Goal: Communication & Community: Ask a question

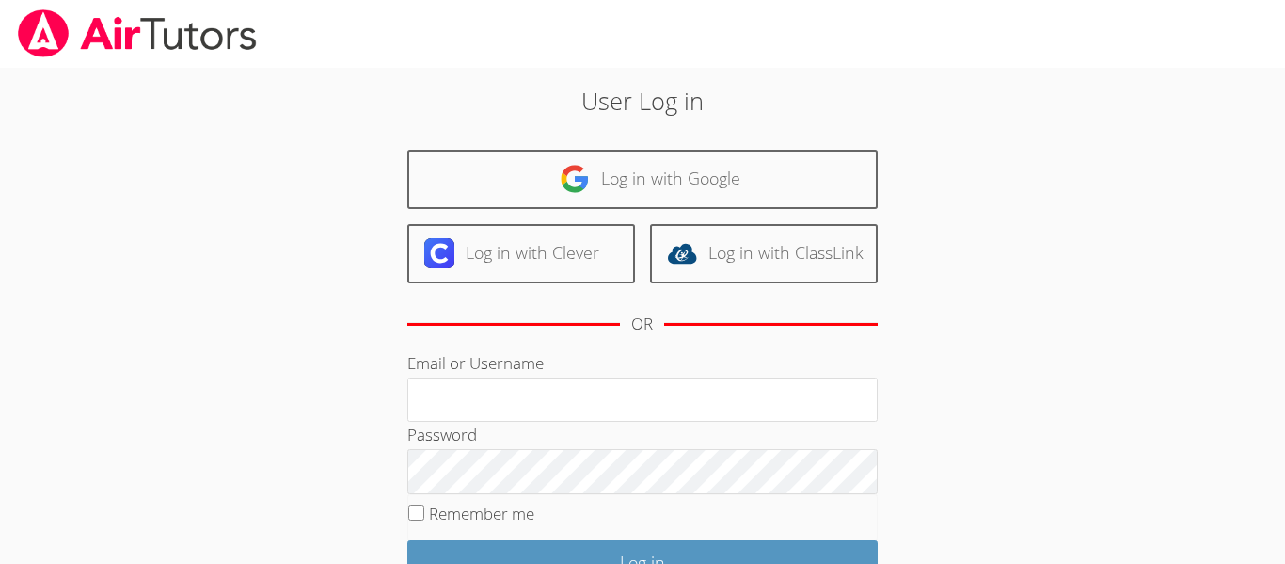
scroll to position [4, 0]
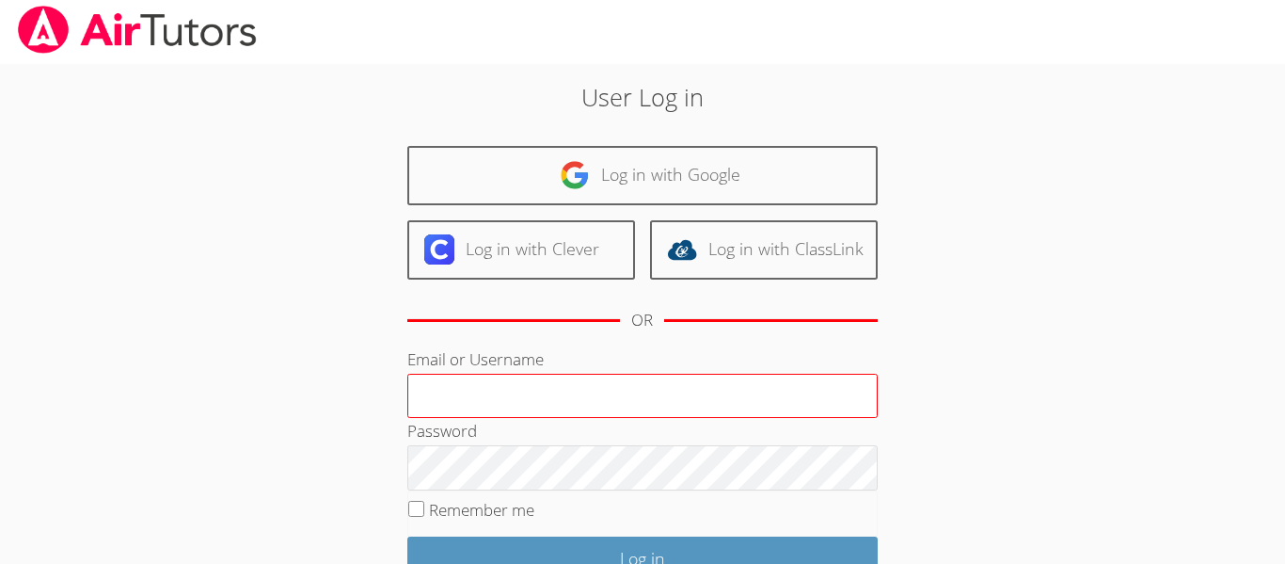
click at [754, 396] on input "Email or Username" at bounding box center [642, 396] width 470 height 45
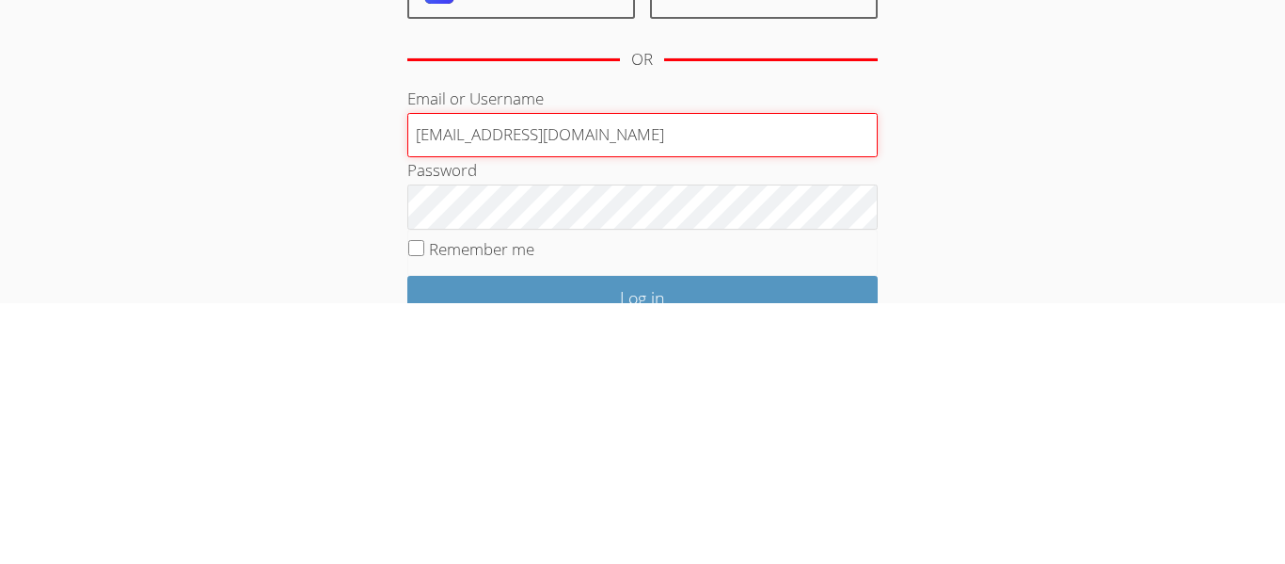
type input "[EMAIL_ADDRESS][DOMAIN_NAME]"
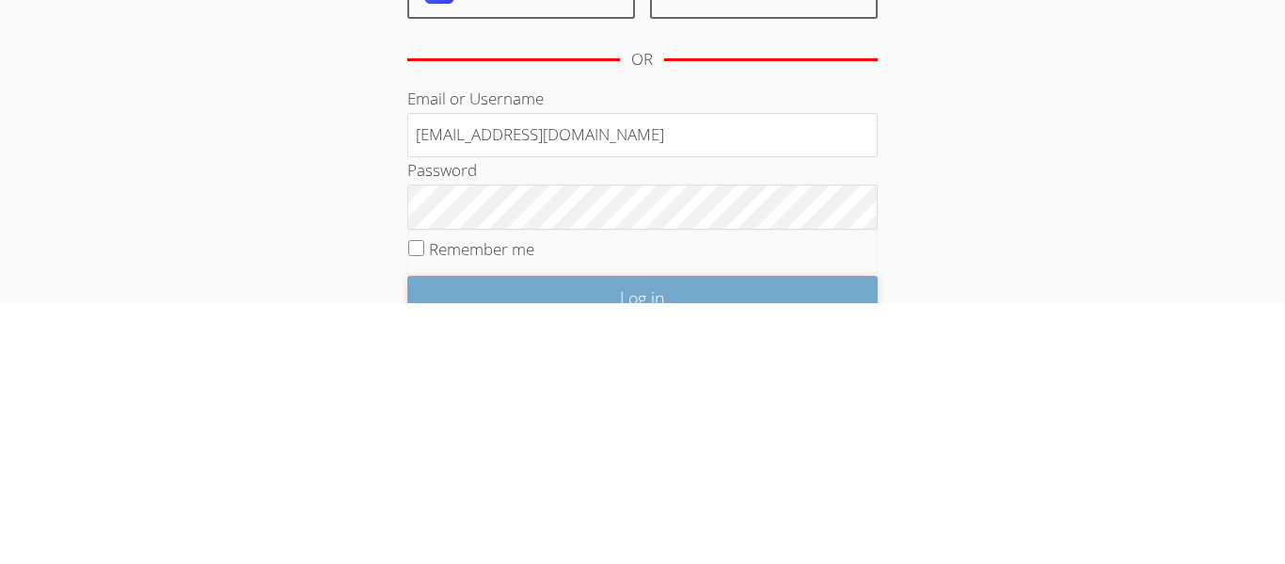
click at [797, 543] on input "Log in" at bounding box center [642, 558] width 470 height 44
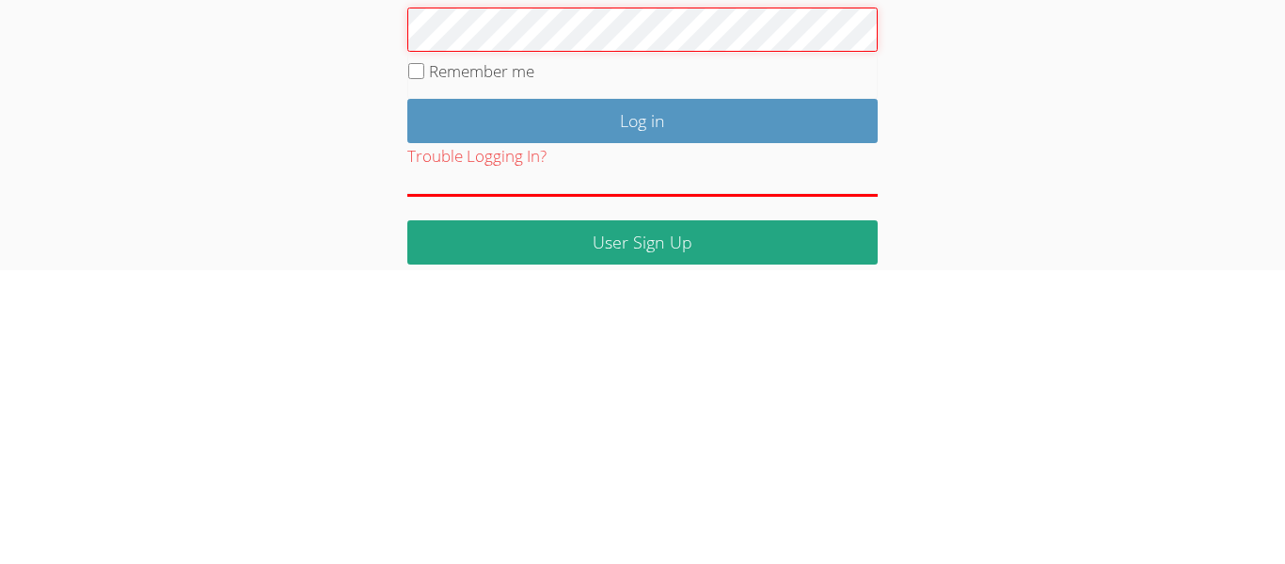
scroll to position [250, 0]
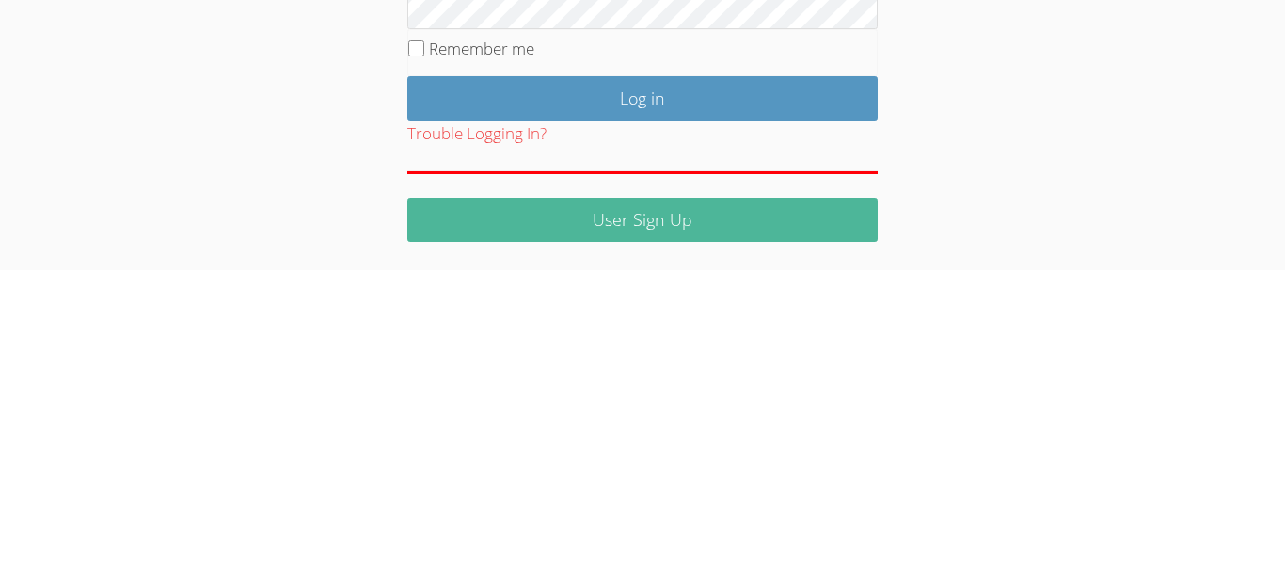
click at [800, 508] on link "User Sign Up" at bounding box center [642, 513] width 470 height 44
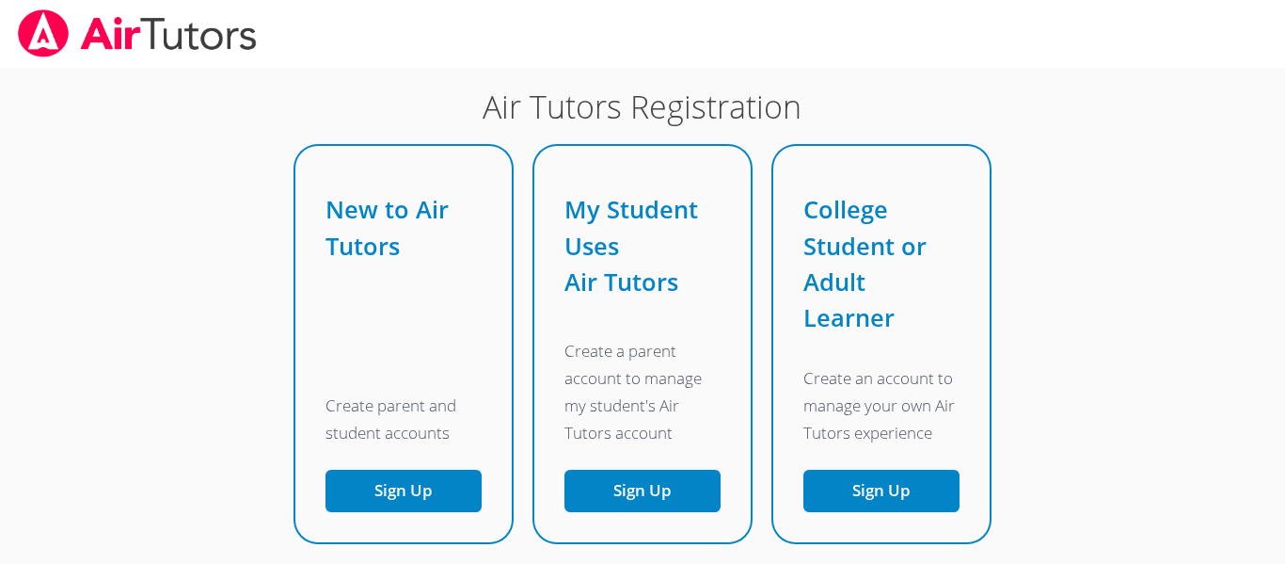
click at [1133, 421] on body "Air Tutors Registration New to Air Tutors Create parent and student accounts Si…" at bounding box center [642, 282] width 1285 height 564
click at [429, 509] on button "Sign Up" at bounding box center [404, 491] width 156 height 42
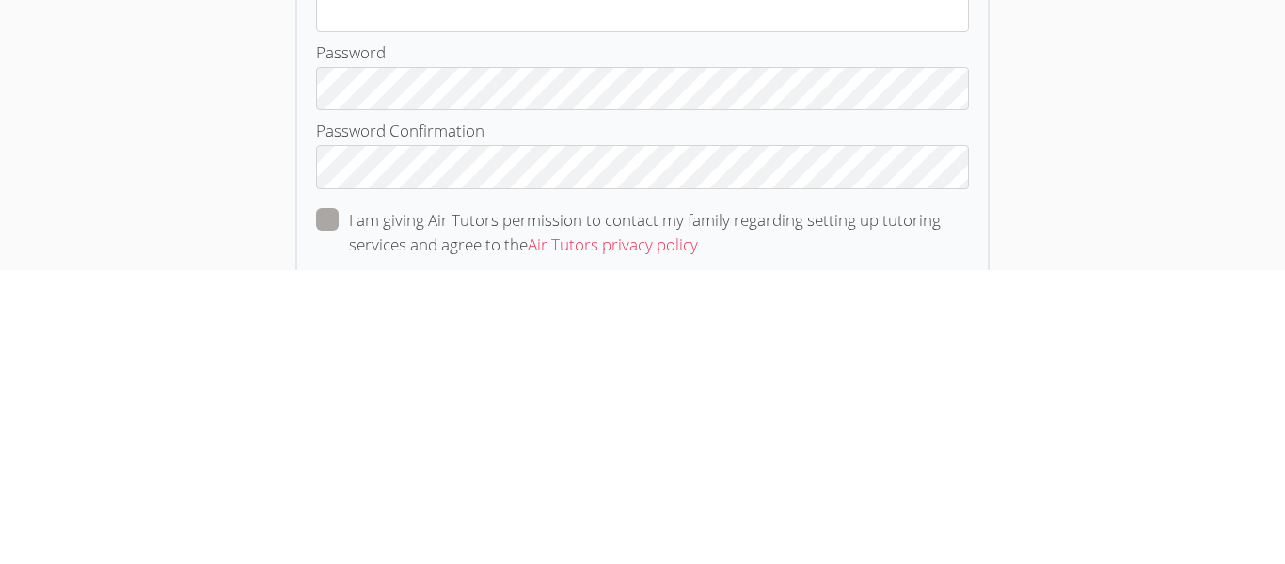
scroll to position [204, 0]
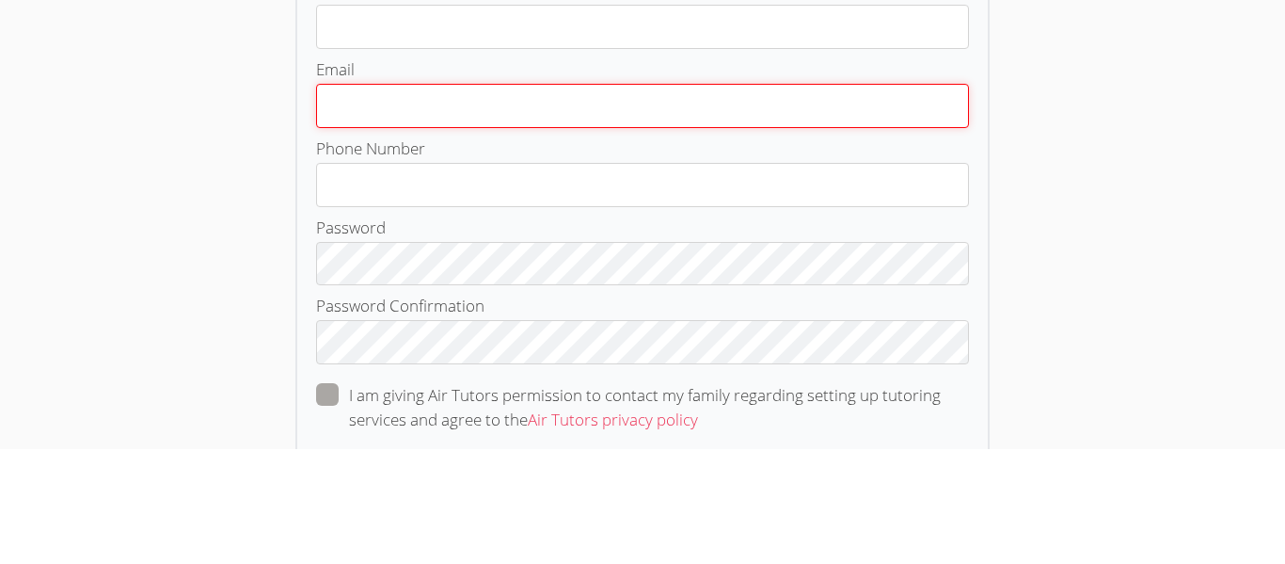
click at [856, 209] on input "Email" at bounding box center [642, 221] width 653 height 44
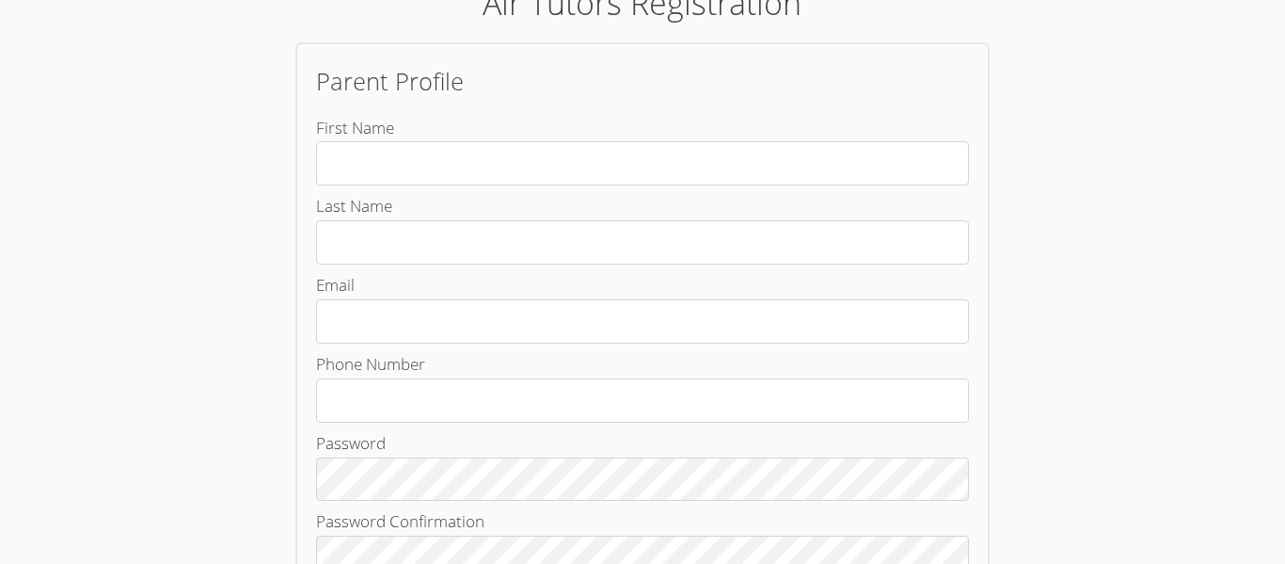
click at [853, 203] on label "Last Name" at bounding box center [642, 229] width 653 height 72
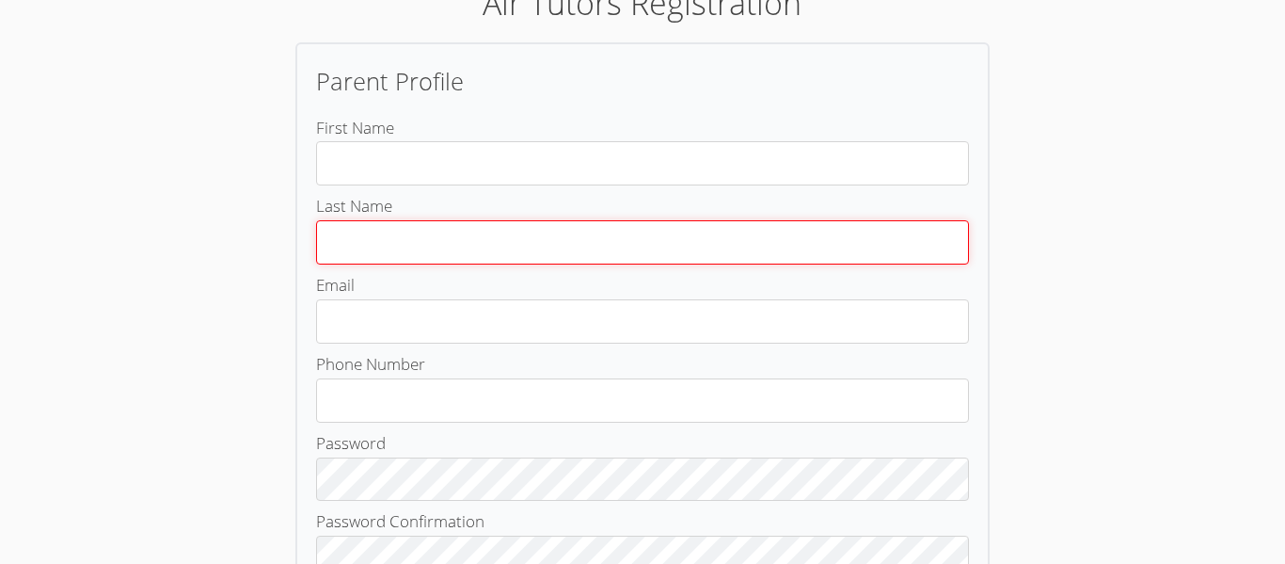
click at [853, 220] on input "Last Name" at bounding box center [642, 242] width 653 height 44
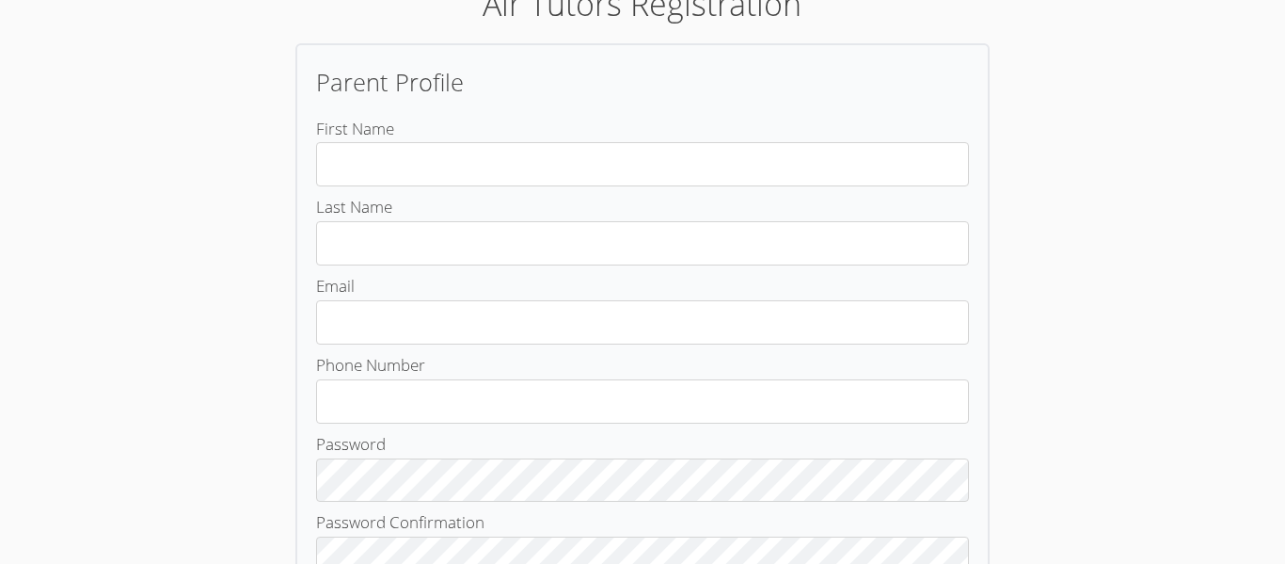
click at [844, 200] on label "Last Name" at bounding box center [642, 230] width 653 height 72
click at [844, 221] on input "Last Name" at bounding box center [642, 243] width 653 height 44
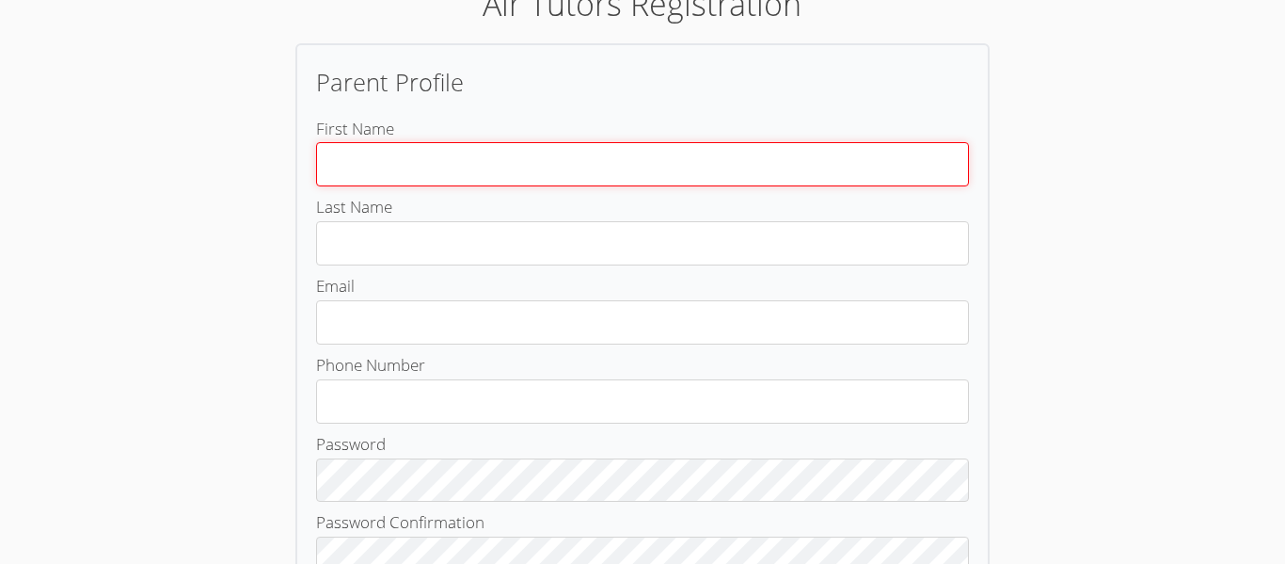
click at [840, 171] on input "First Name" at bounding box center [642, 164] width 653 height 44
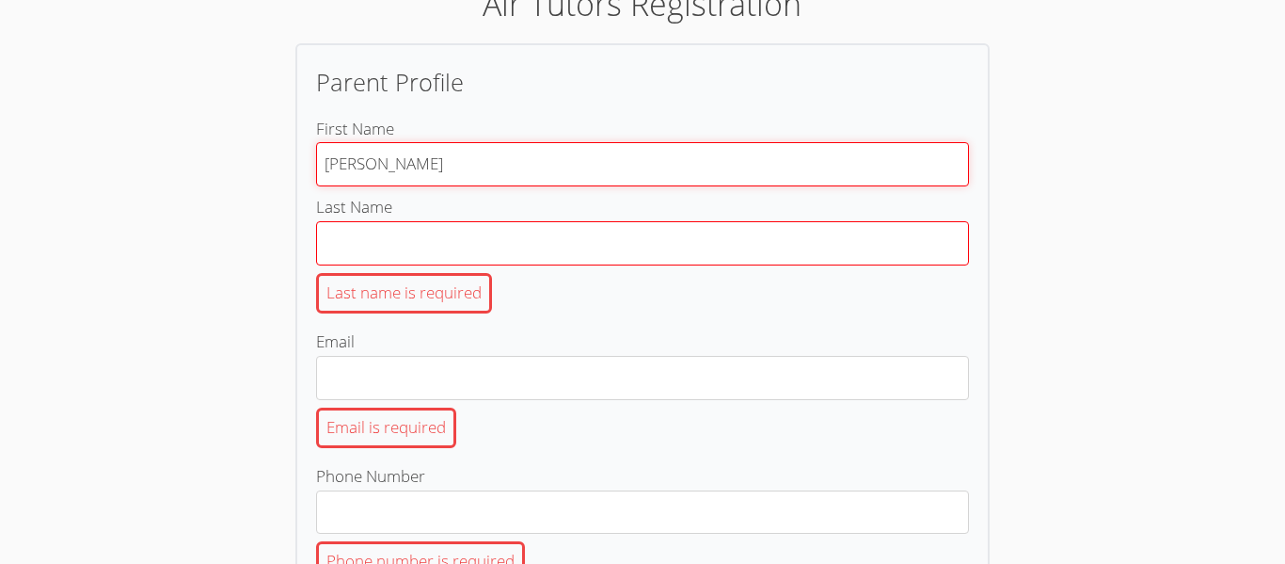
type input "Abraham"
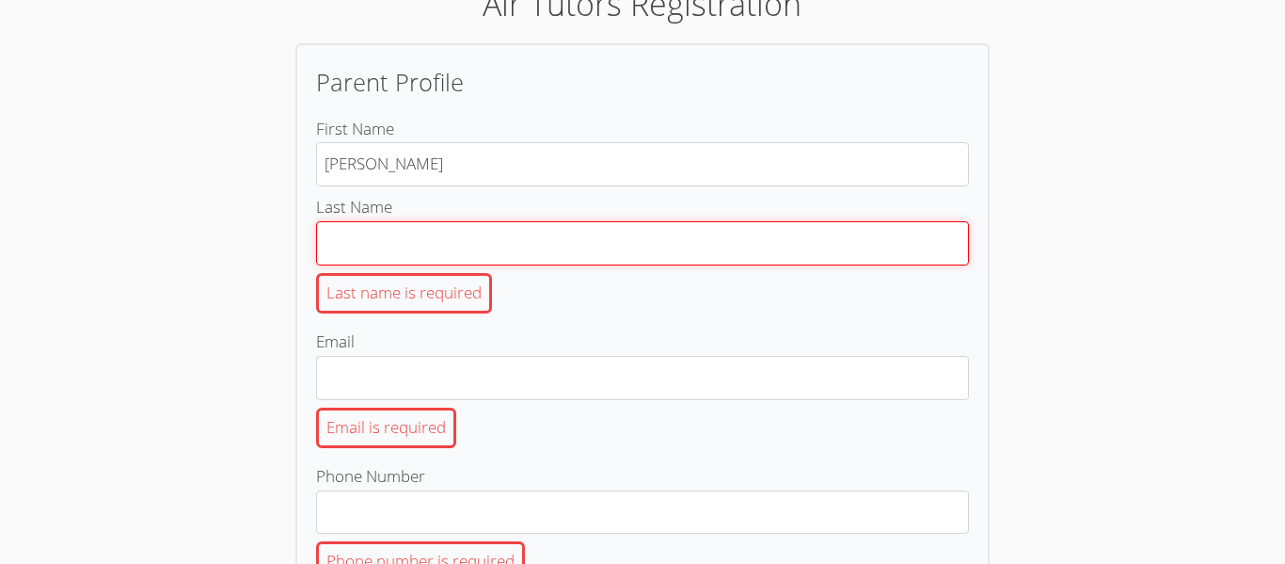
click at [583, 251] on input "Last Name Last name is required" at bounding box center [642, 243] width 653 height 44
type input "%"
click at [510, 250] on input "Last Name Last name is required" at bounding box center [642, 243] width 653 height 44
type input "Duarte"
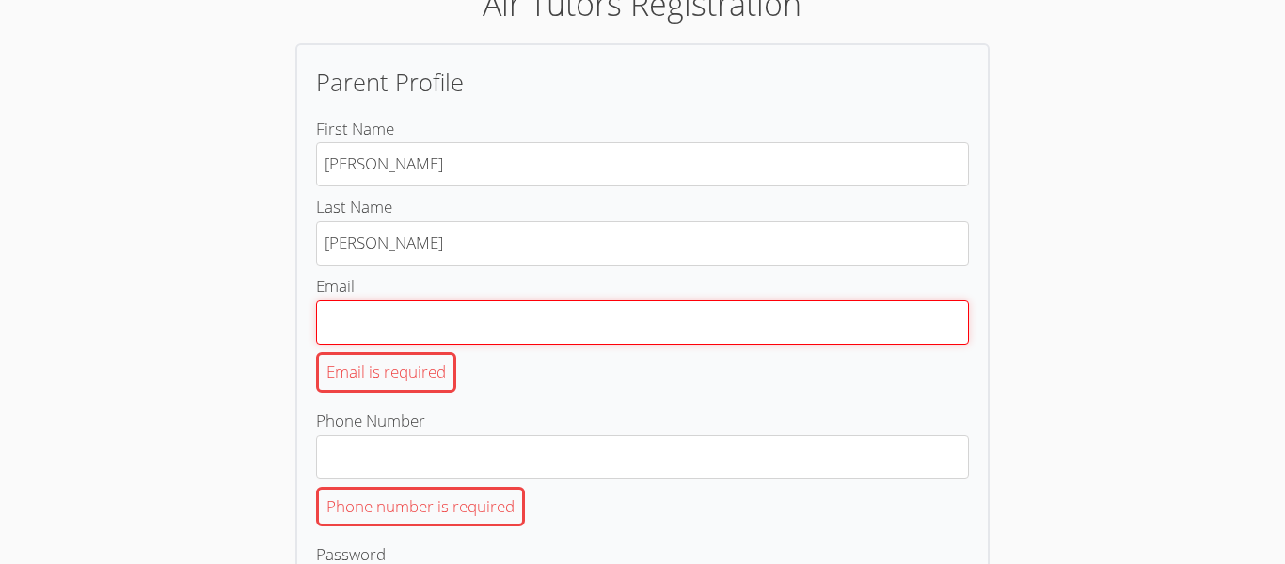
click at [742, 311] on input "Email Email is required" at bounding box center [642, 322] width 653 height 44
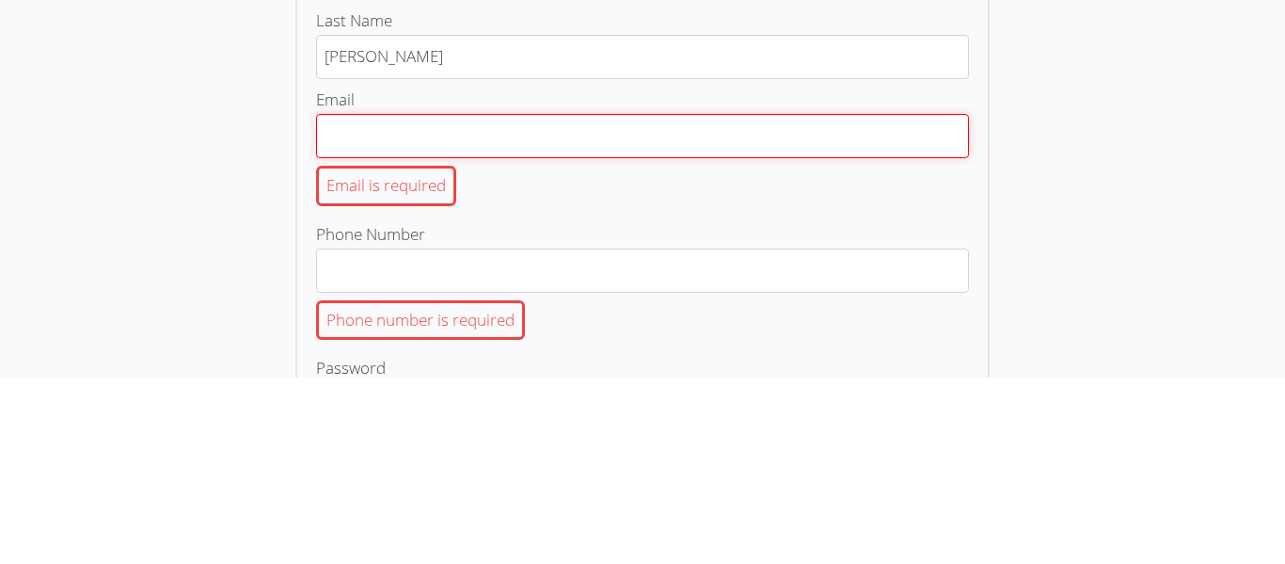
click at [765, 319] on input "Email Email is required" at bounding box center [642, 322] width 653 height 44
type input "abrahamduarte9484@gmail.com"
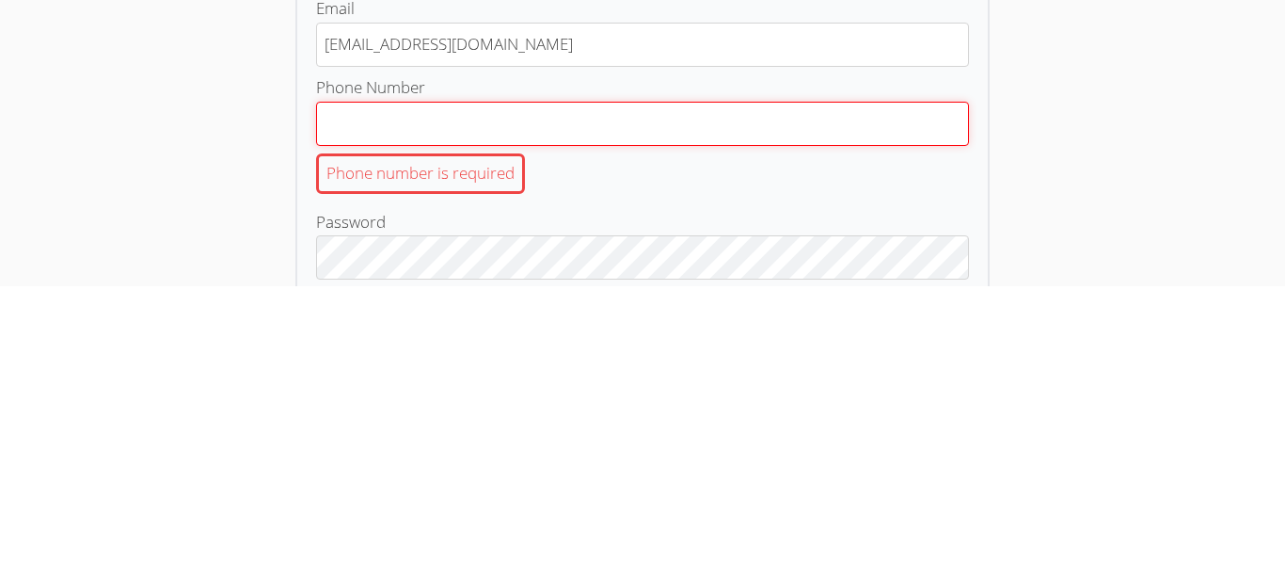
click at [744, 382] on input "Phone Number Phone number is required" at bounding box center [642, 401] width 653 height 44
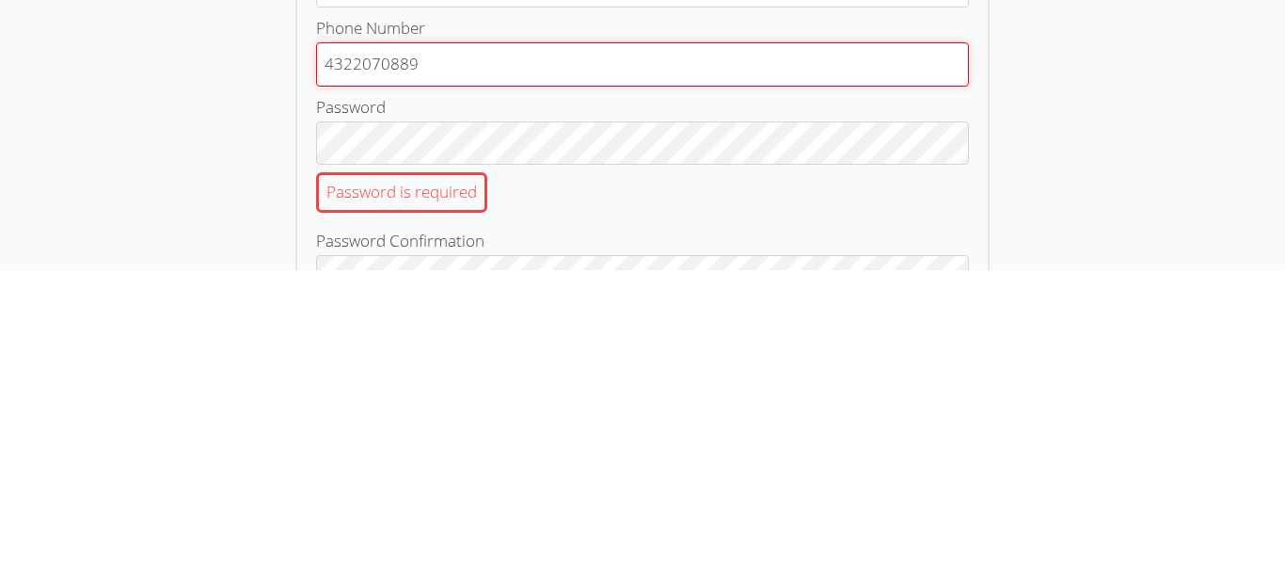
scroll to position [148, 0]
type input "4322070889"
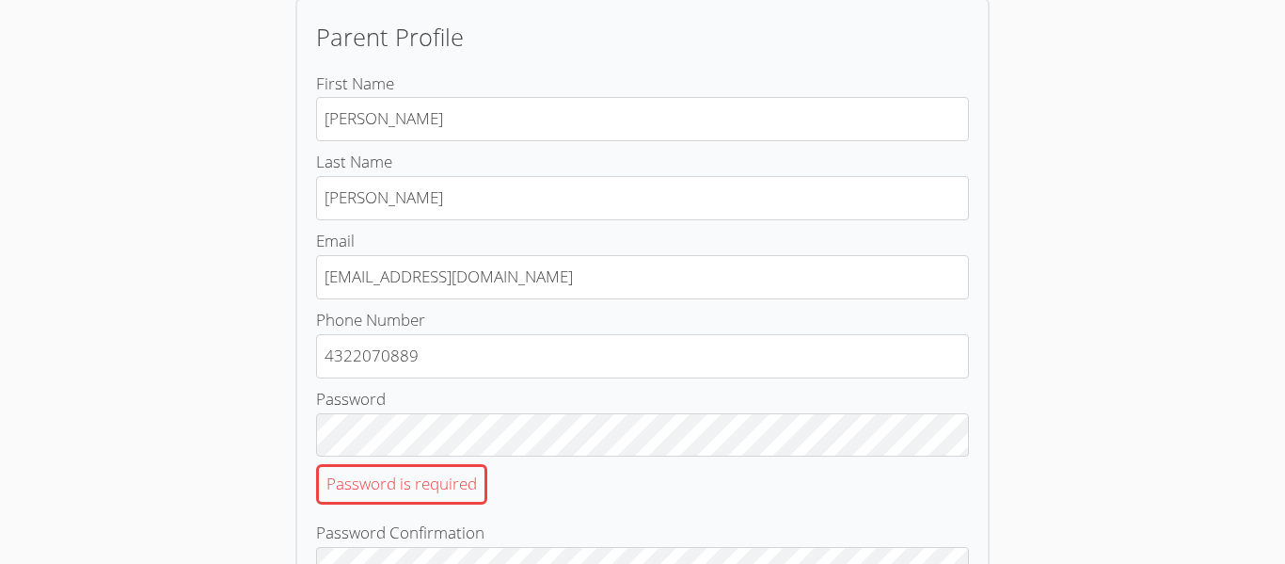
click at [1153, 88] on body "Air Tutors Registration Parent Profile First Name Abraham Last Name Duarte Emai…" at bounding box center [642, 134] width 1285 height 564
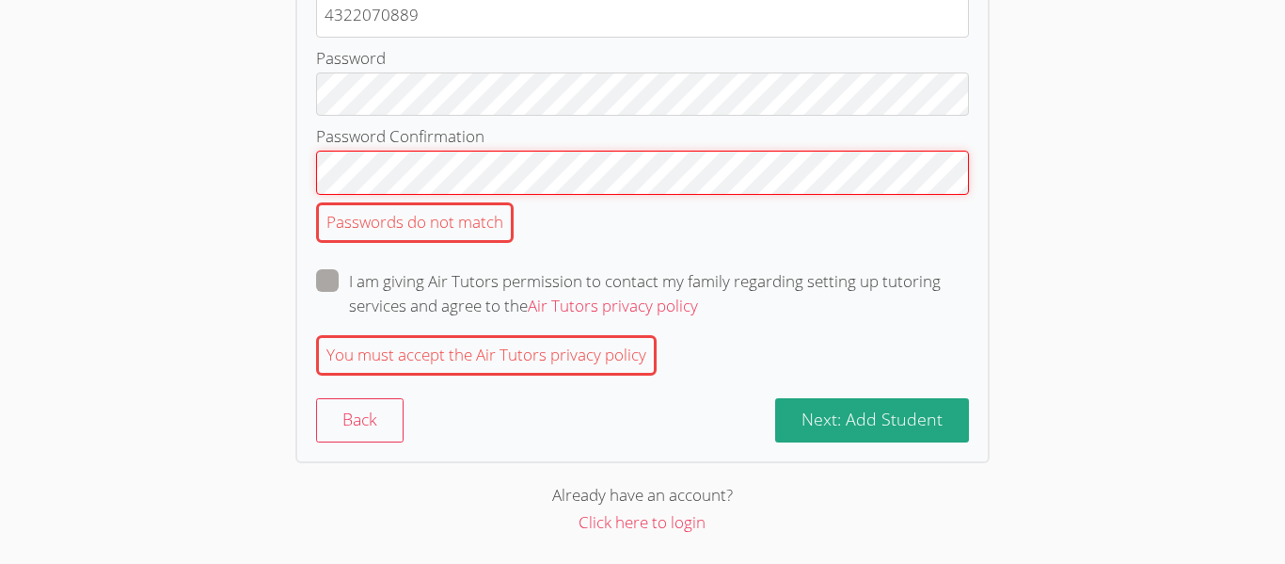
scroll to position [489, 0]
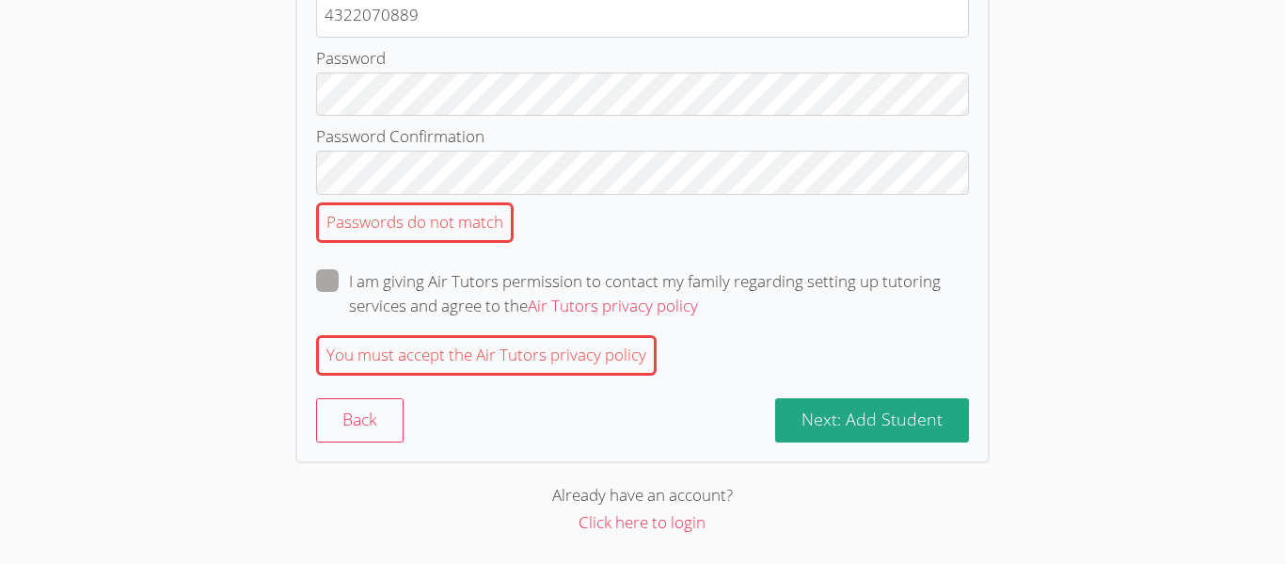
click at [323, 301] on label "I am giving Air Tutors permission to contact my family regarding setting up tut…" at bounding box center [642, 293] width 653 height 49
click at [698, 285] on input "I am giving Air Tutors permission to contact my family regarding setting up tut…" at bounding box center [706, 277] width 16 height 16
checkbox input "true"
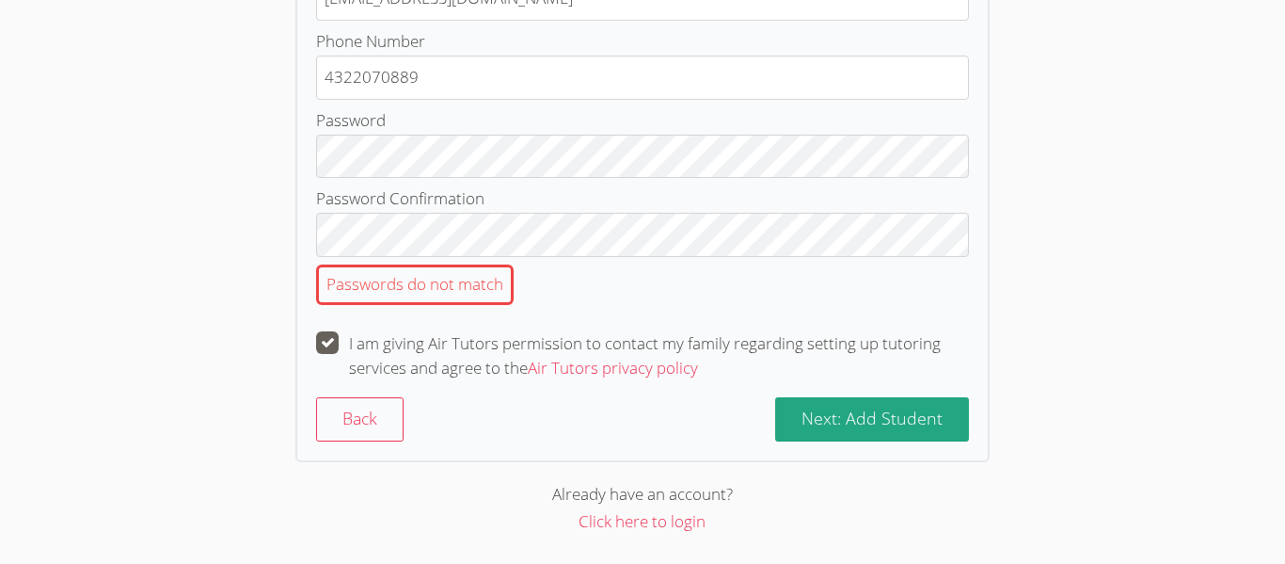
scroll to position [426, 0]
click at [864, 433] on button "Next: Add Student" at bounding box center [872, 419] width 194 height 44
click at [842, 406] on button "Next: Add Student" at bounding box center [872, 419] width 194 height 44
click at [839, 401] on button "Next: Add Student" at bounding box center [872, 419] width 194 height 44
click at [853, 411] on span "Next: Add Student" at bounding box center [872, 418] width 141 height 23
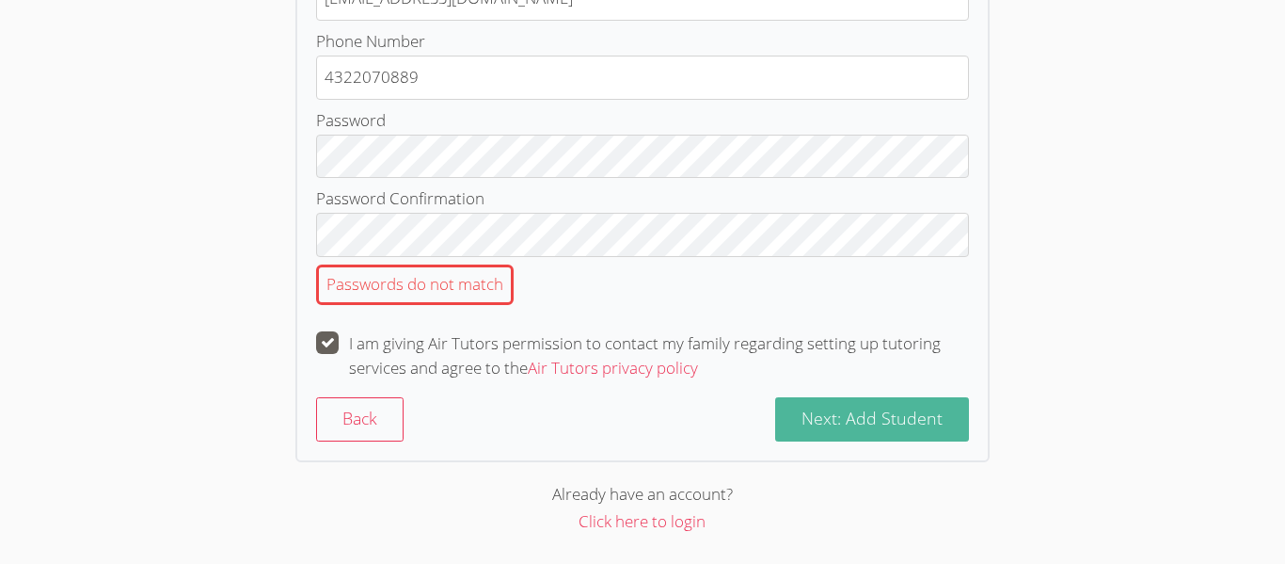
click at [854, 407] on span "Next: Add Student" at bounding box center [872, 418] width 141 height 23
click at [896, 417] on span "Next: Add Student" at bounding box center [872, 418] width 141 height 23
click at [843, 432] on button "Next: Add Student" at bounding box center [872, 419] width 194 height 44
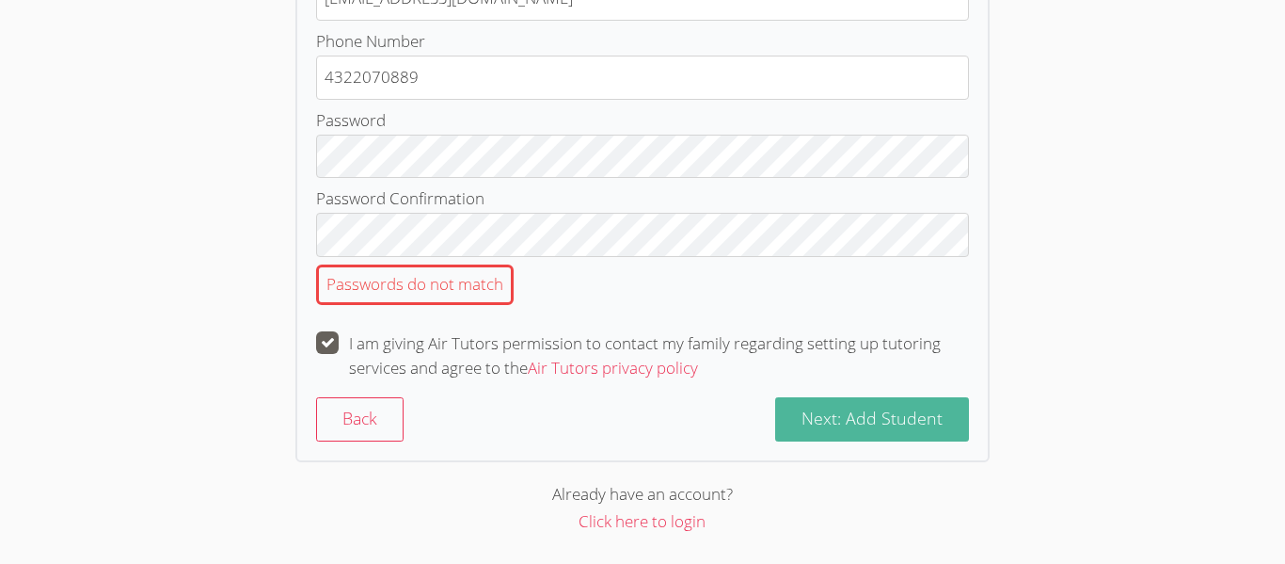
click at [843, 432] on button "Next: Add Student" at bounding box center [872, 419] width 194 height 44
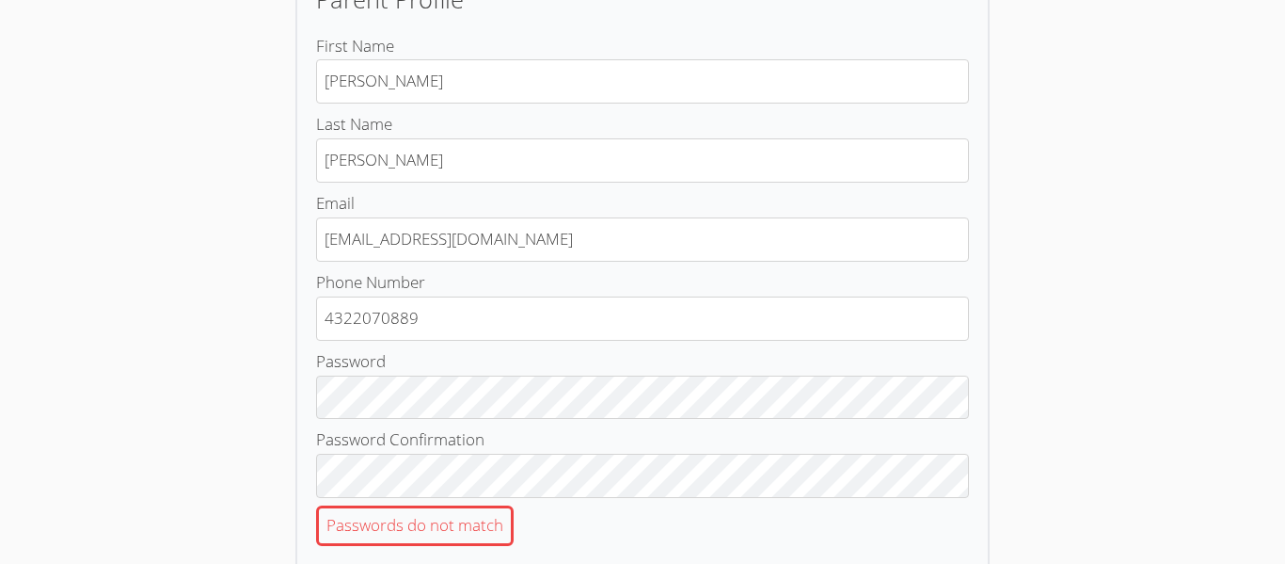
scroll to position [0, 0]
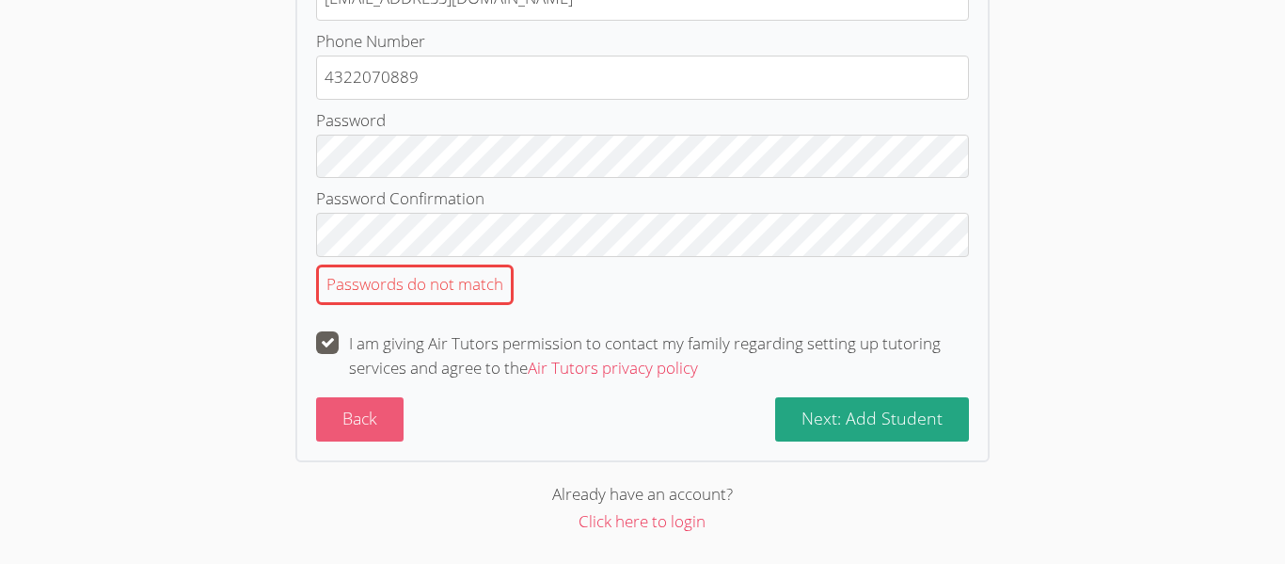
click at [389, 414] on button "Back" at bounding box center [360, 419] width 88 height 44
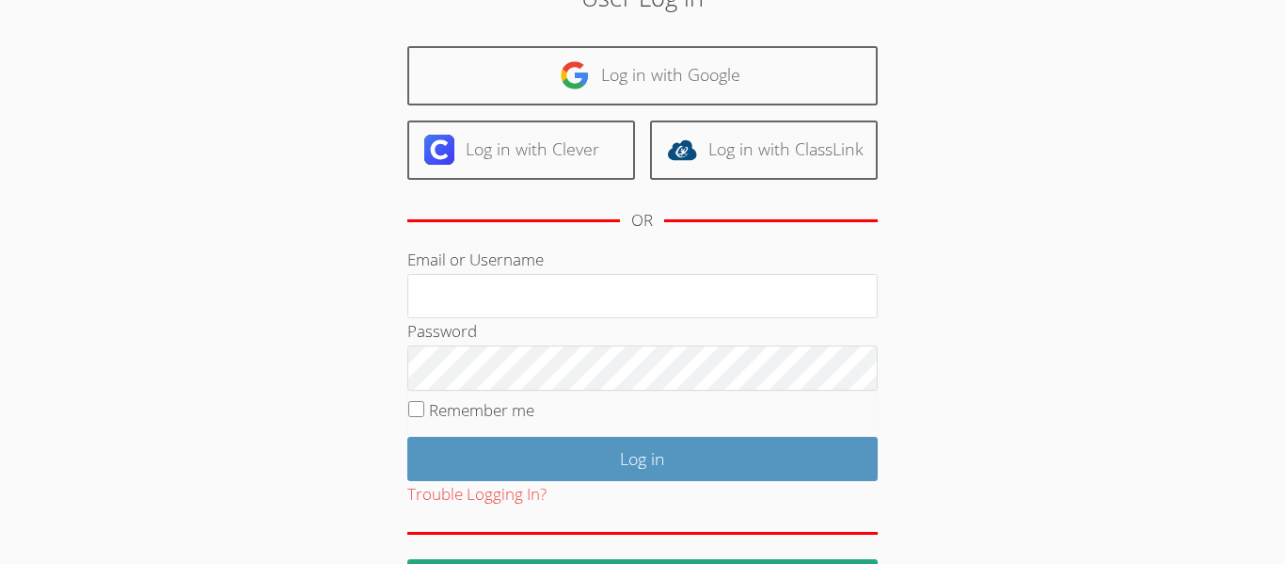
scroll to position [171, 0]
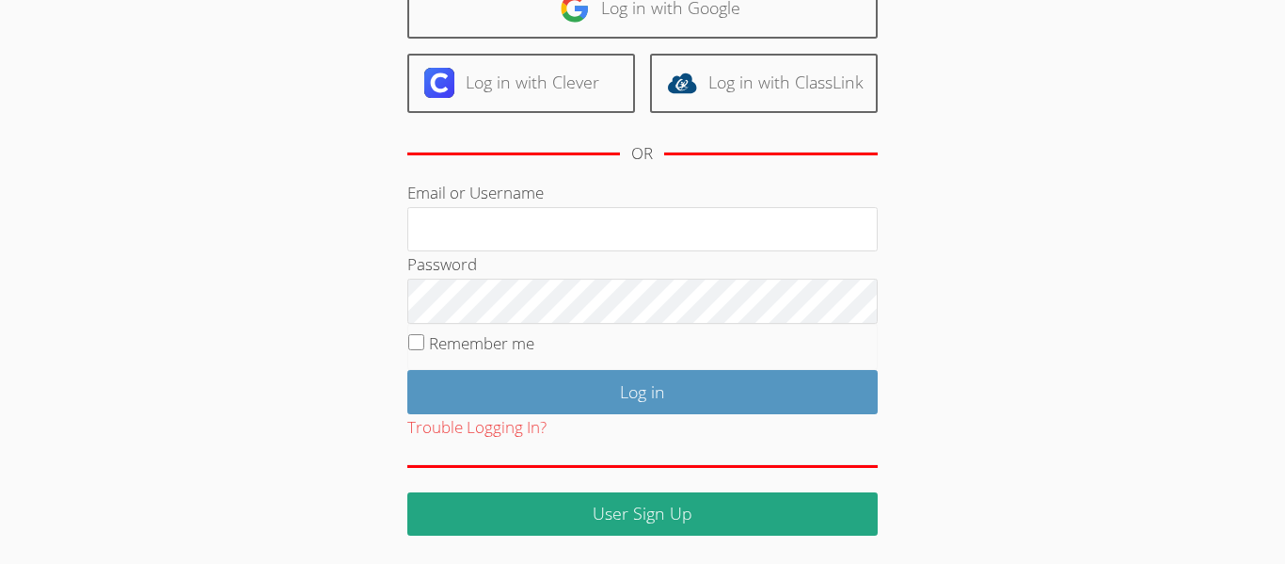
click at [432, 337] on label "Remember me" at bounding box center [481, 343] width 105 height 22
click at [424, 337] on input "Remember me" at bounding box center [416, 342] width 16 height 16
checkbox input "true"
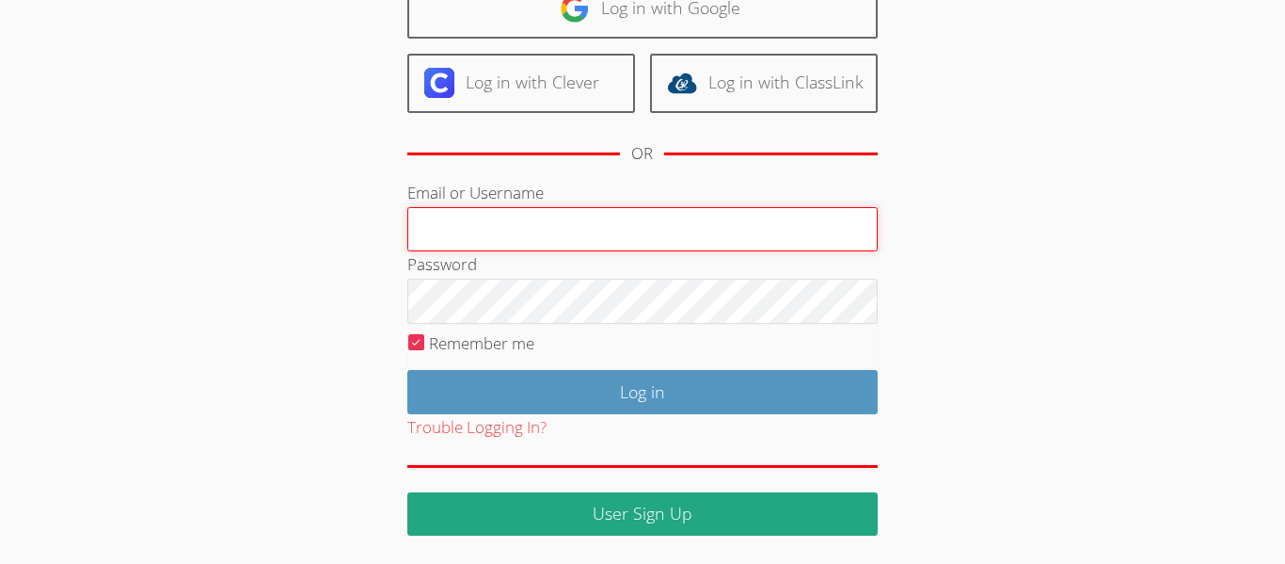
click at [547, 215] on input "Email or Username" at bounding box center [642, 229] width 470 height 45
click at [592, 229] on input "Email or Username" at bounding box center [642, 229] width 470 height 45
type input "abrahamduarte9484@icloud.com"
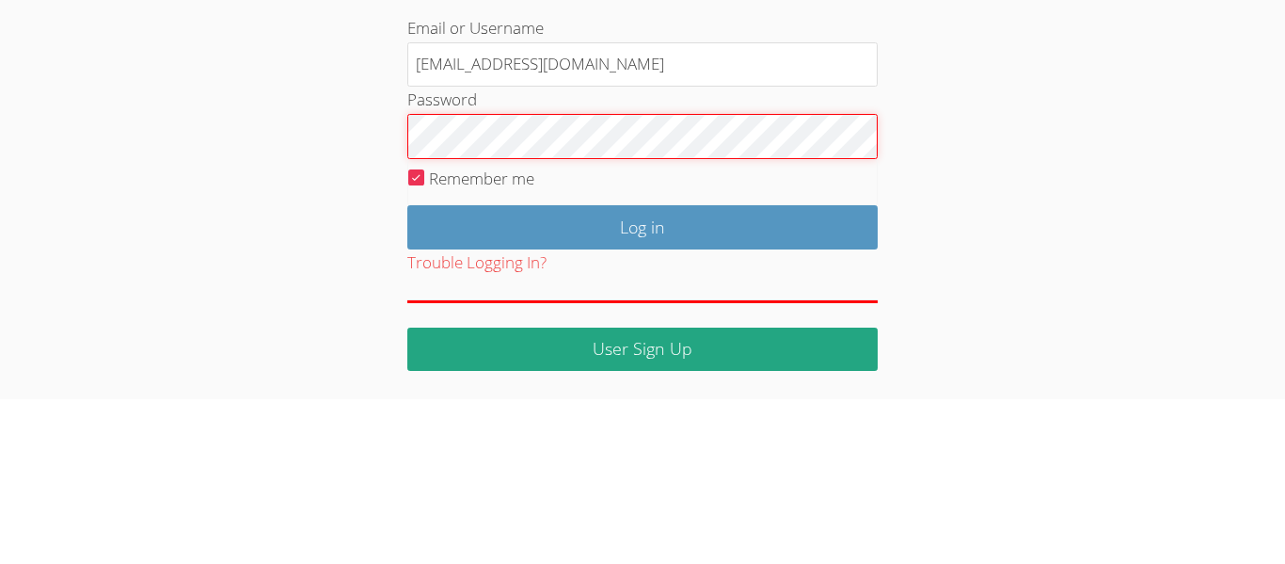
click at [407, 370] on input "Log in" at bounding box center [642, 392] width 470 height 44
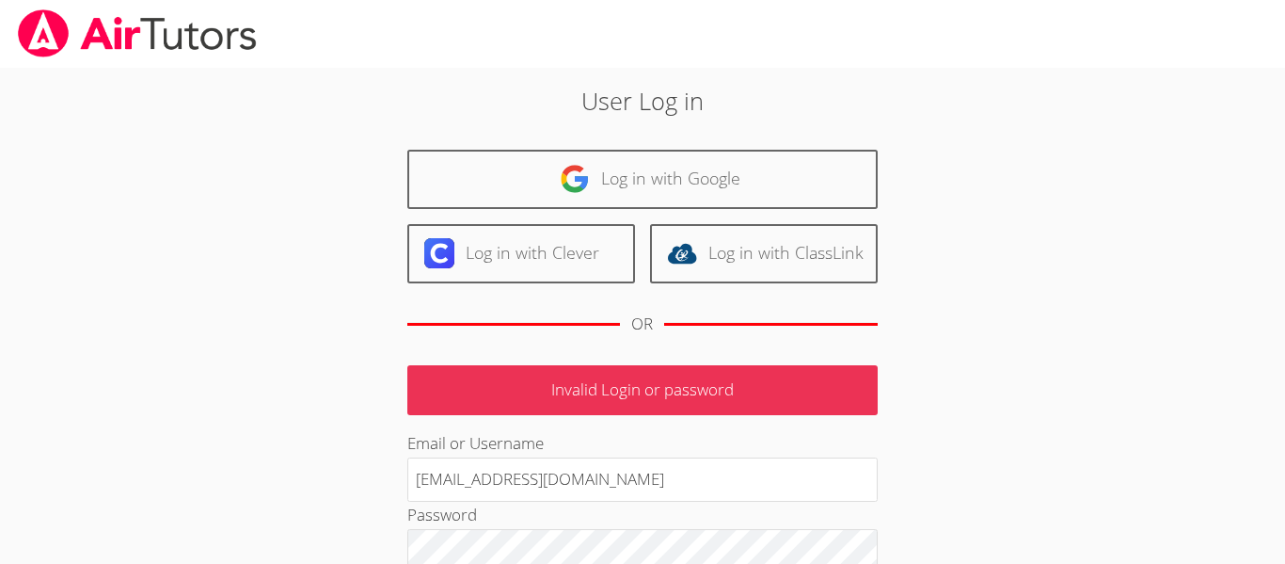
scroll to position [51, 0]
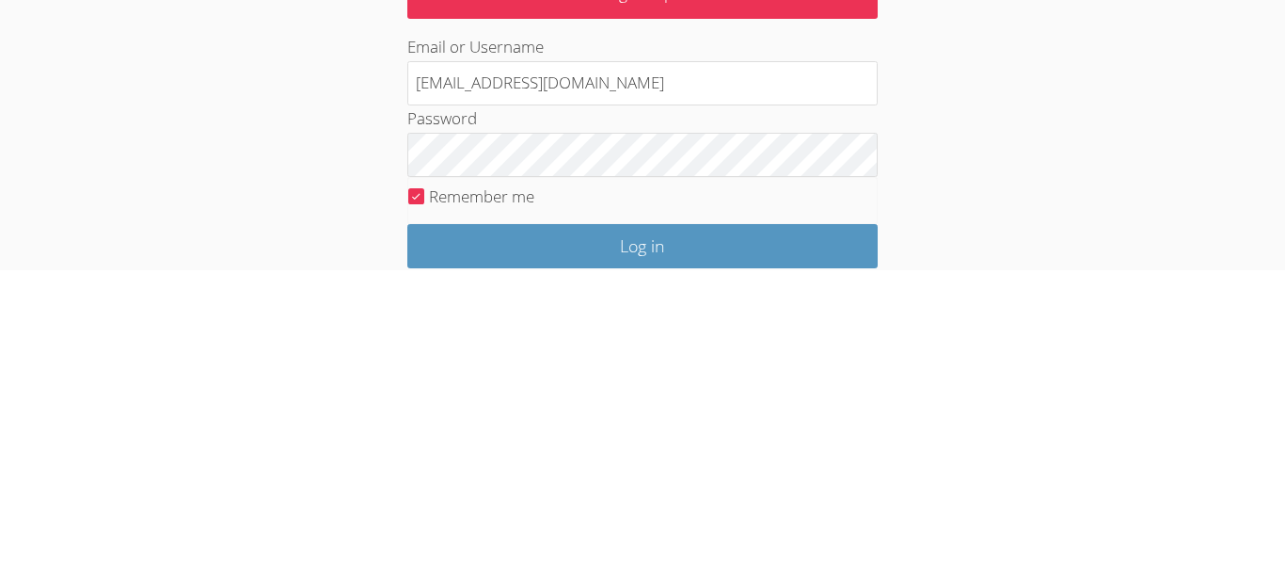
scroll to position [250, 0]
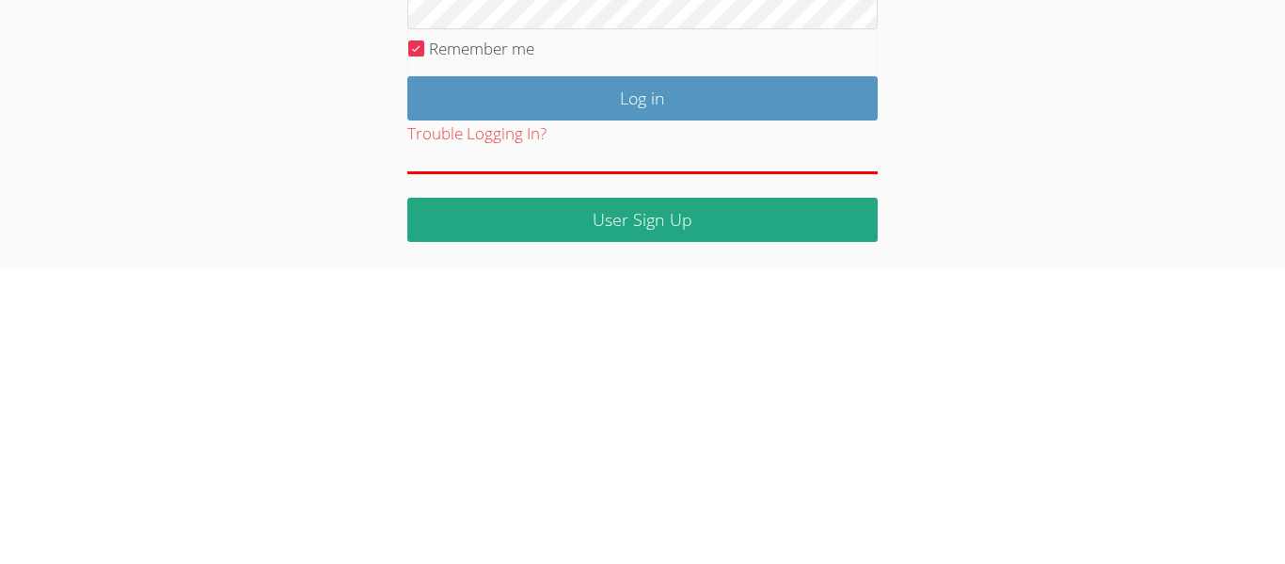
type input "[EMAIL_ADDRESS][DOMAIN_NAME]"
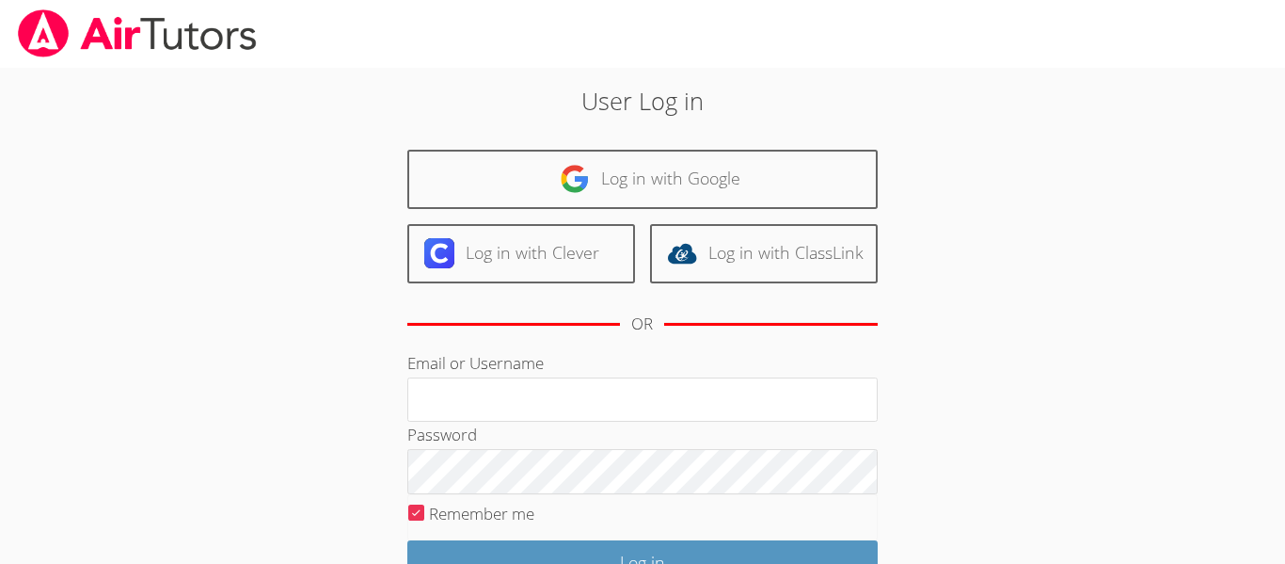
scroll to position [171, 0]
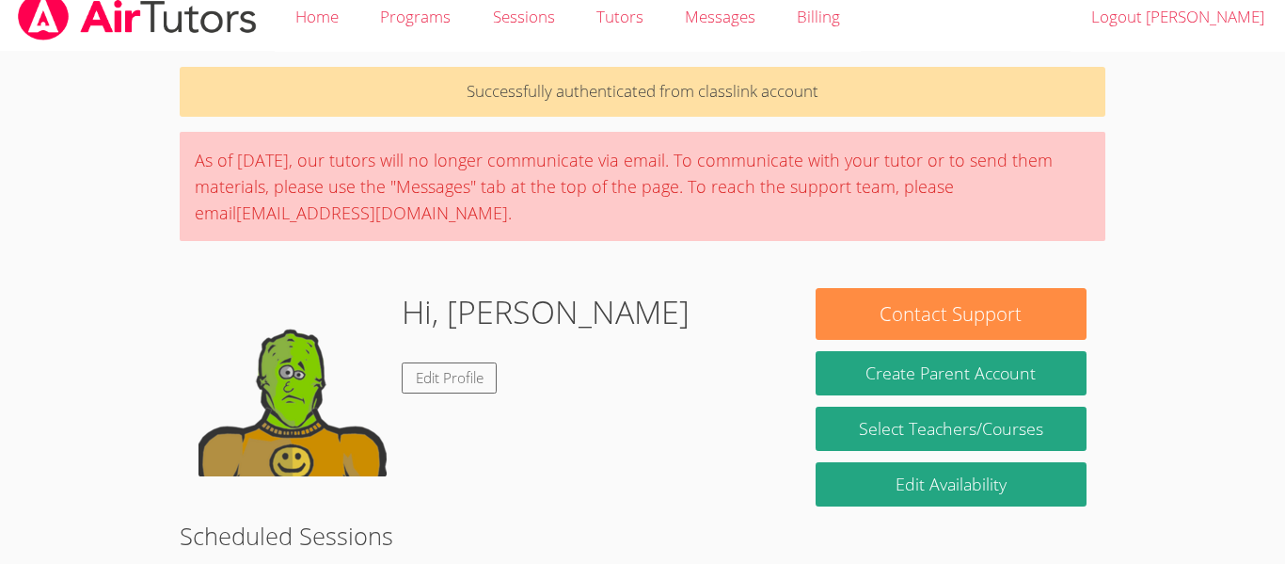
scroll to position [16, 0]
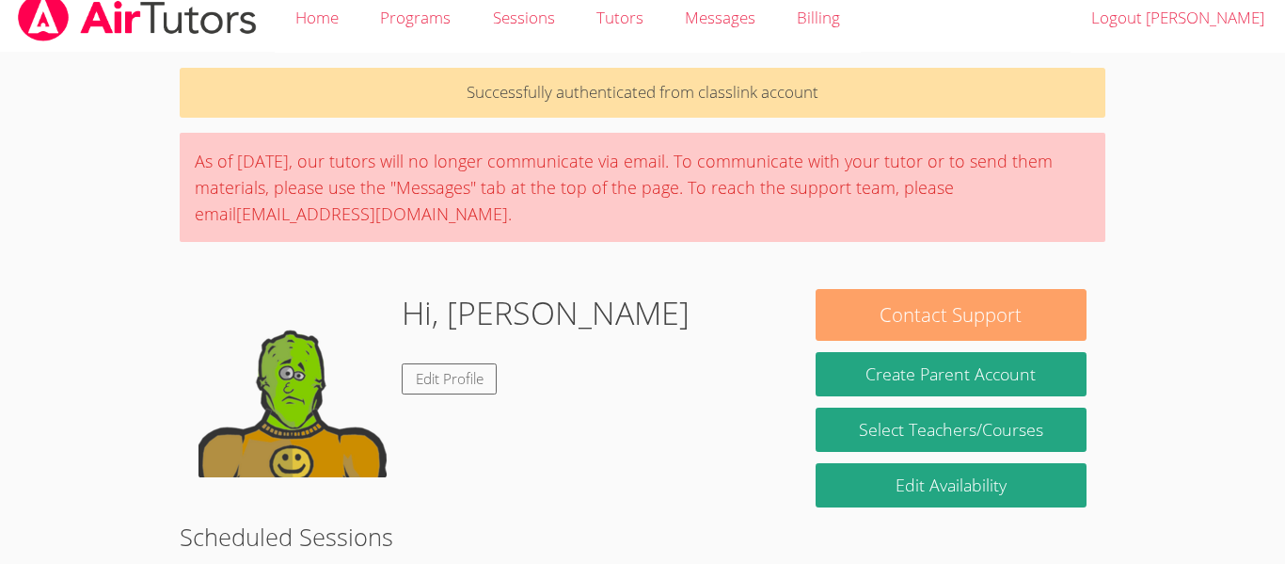
click at [1042, 300] on button "Contact Support" at bounding box center [951, 315] width 271 height 52
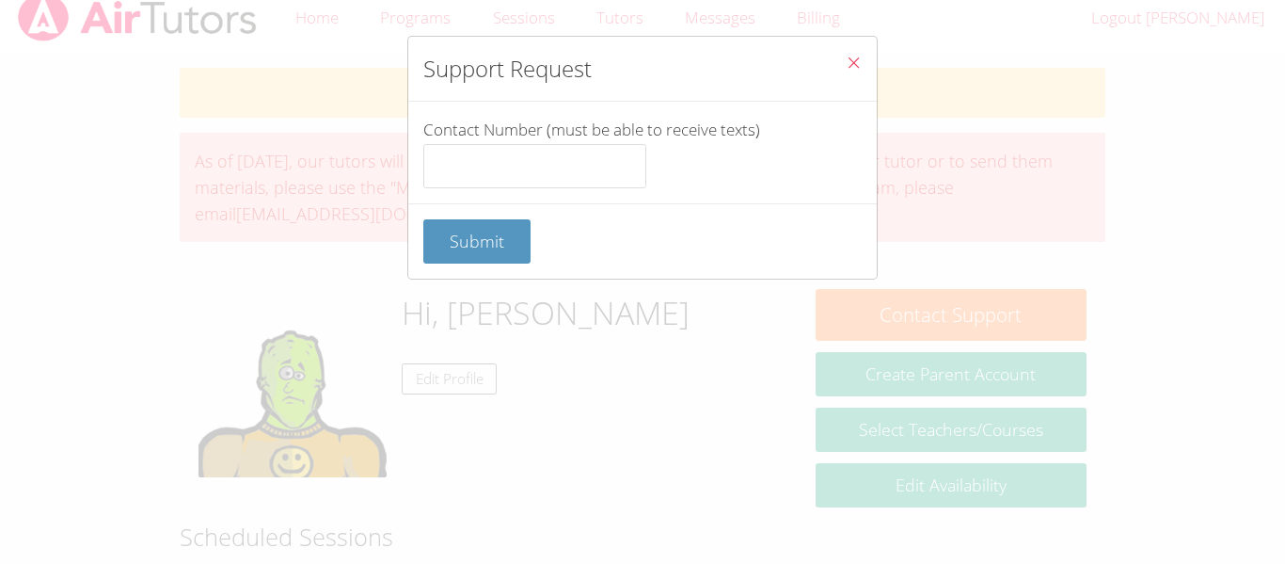
click at [864, 56] on button "Close" at bounding box center [854, 65] width 46 height 57
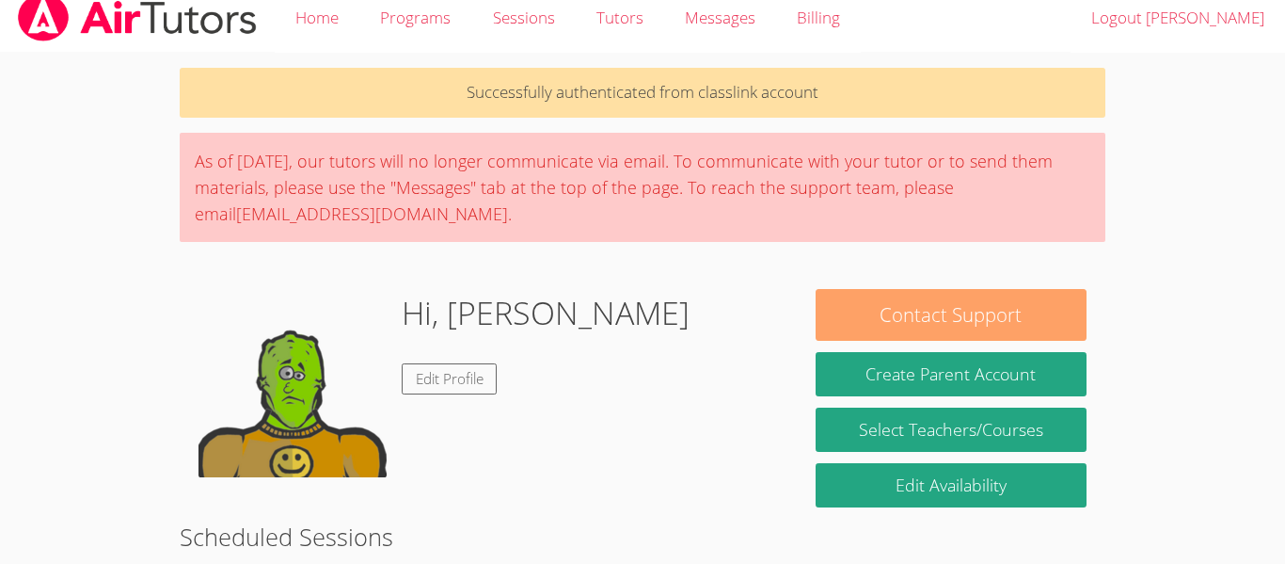
click at [1022, 311] on button "Contact Support" at bounding box center [951, 315] width 271 height 52
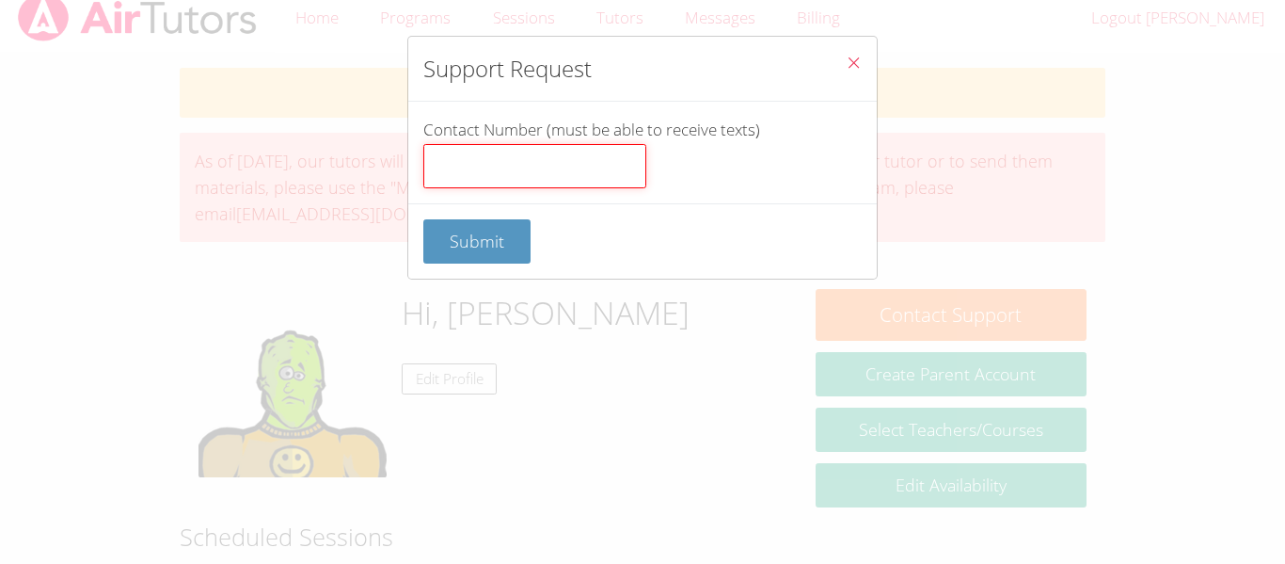
click at [548, 174] on input "Contact Number (must be able to receive texts)" at bounding box center [534, 166] width 223 height 45
click at [595, 168] on input "Contact Number (must be able to receive texts)" at bounding box center [534, 166] width 223 height 45
type input "4322070889"
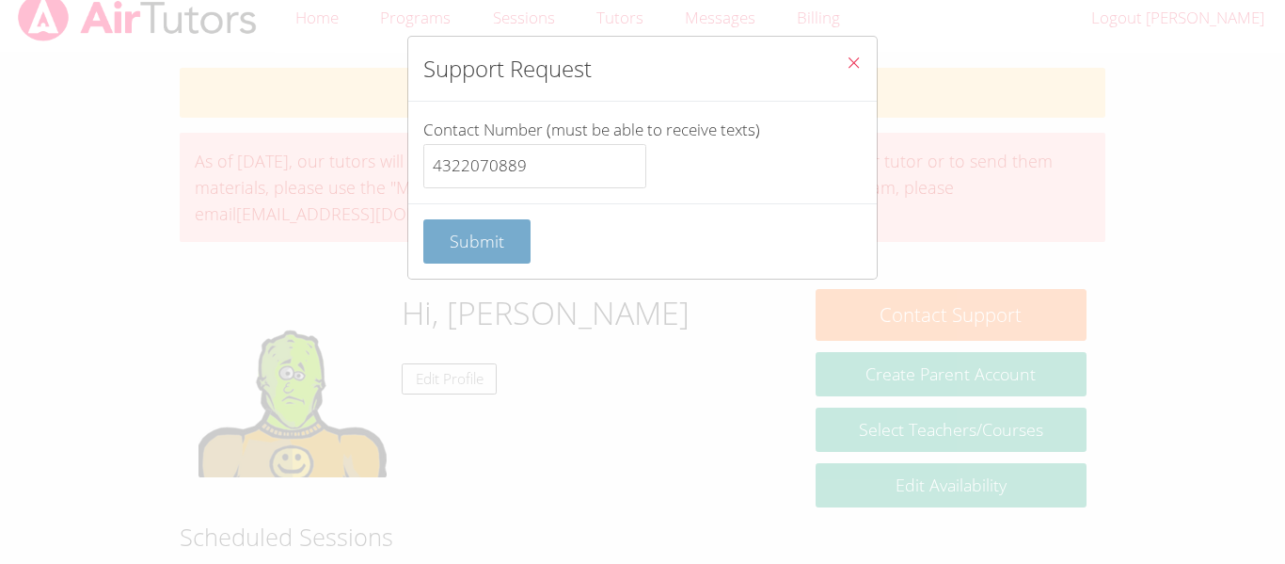
click at [514, 237] on button "Submit" at bounding box center [476, 241] width 107 height 44
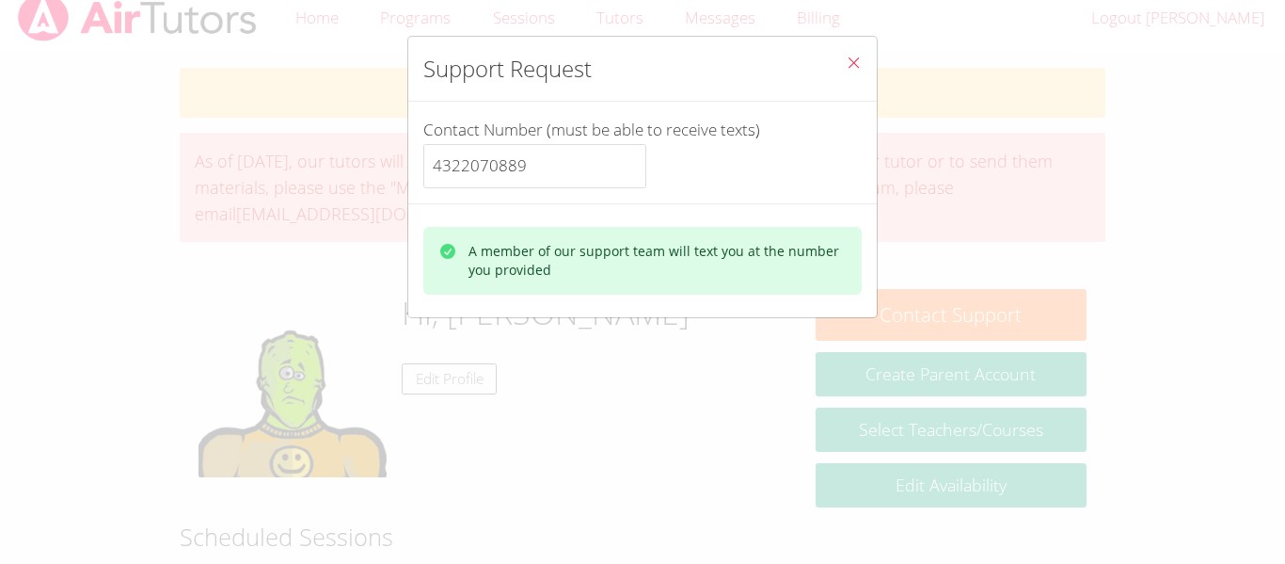
click at [852, 44] on button "Close" at bounding box center [854, 65] width 46 height 57
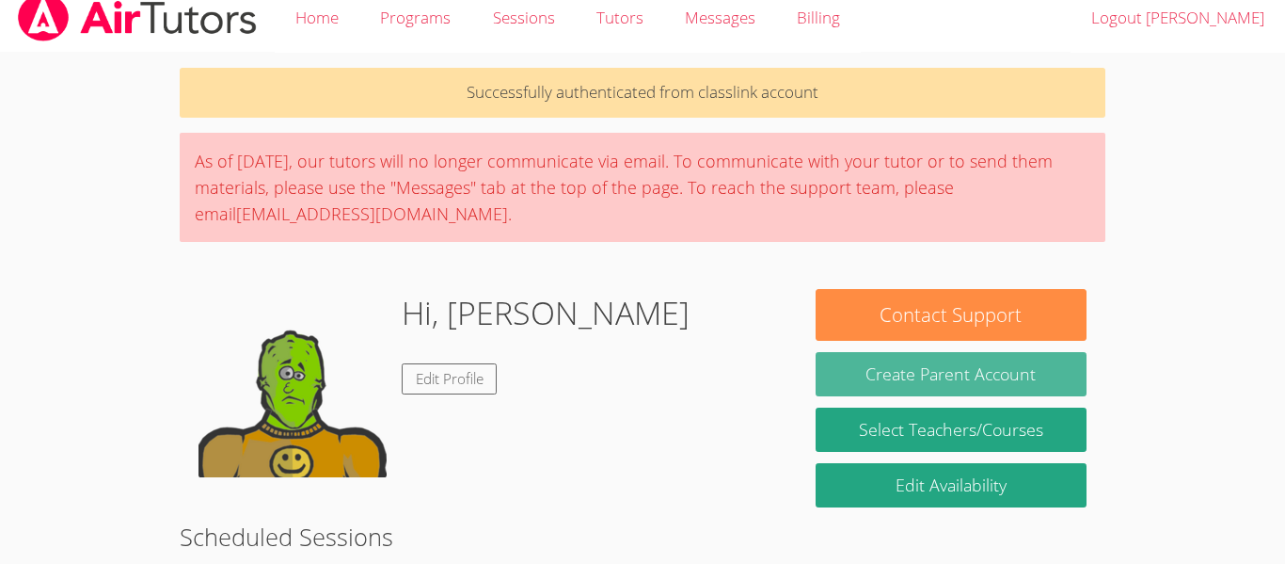
click at [1028, 388] on button "Create Parent Account" at bounding box center [951, 374] width 271 height 44
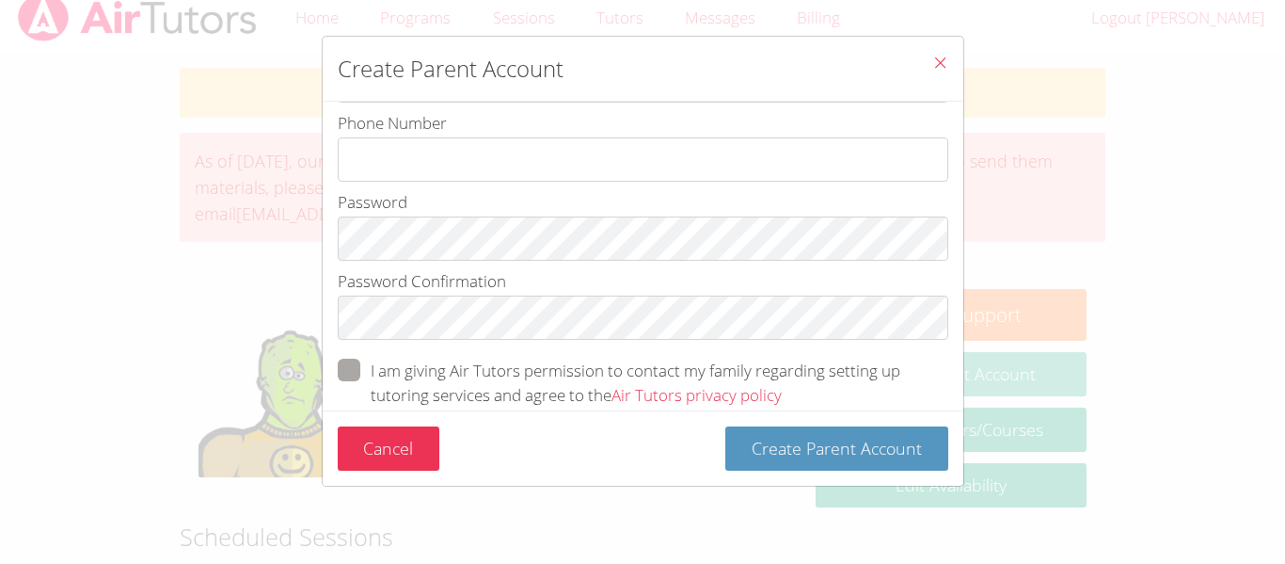
scroll to position [246, 0]
click at [958, 62] on button "Close" at bounding box center [940, 65] width 46 height 57
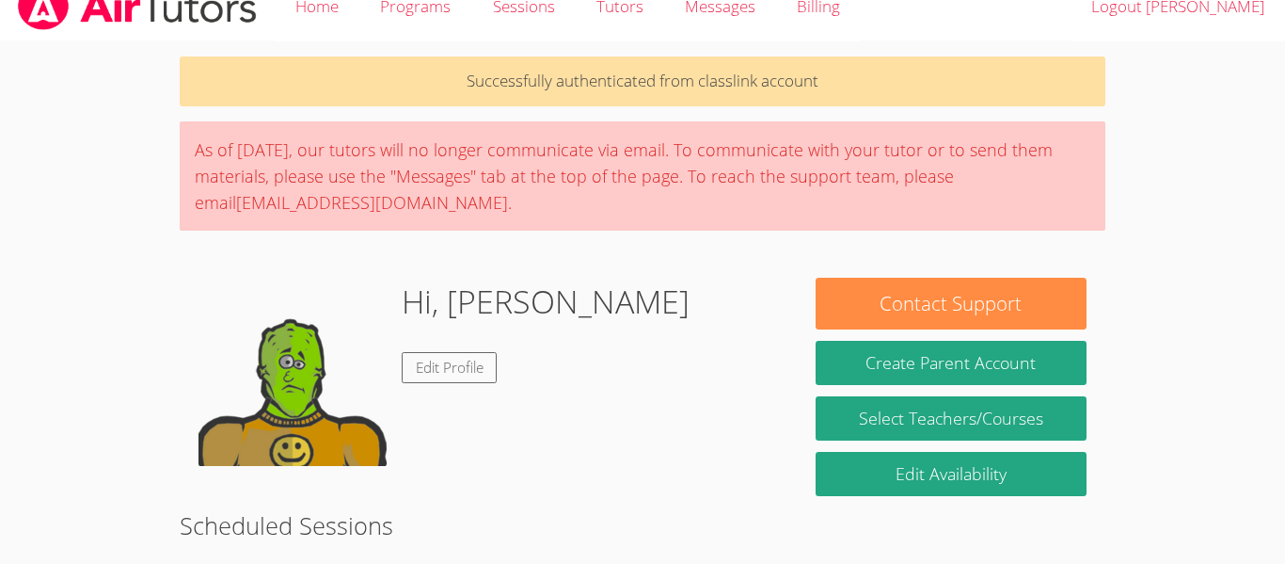
scroll to position [34, 0]
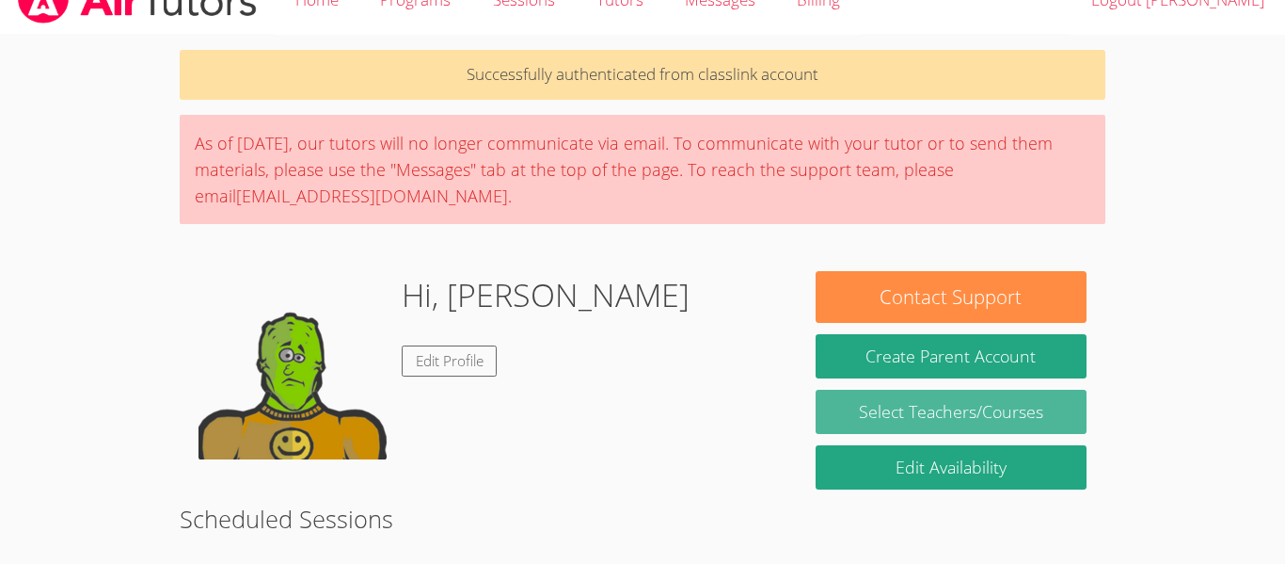
click at [1050, 413] on link "Select Teachers/Courses" at bounding box center [951, 412] width 271 height 44
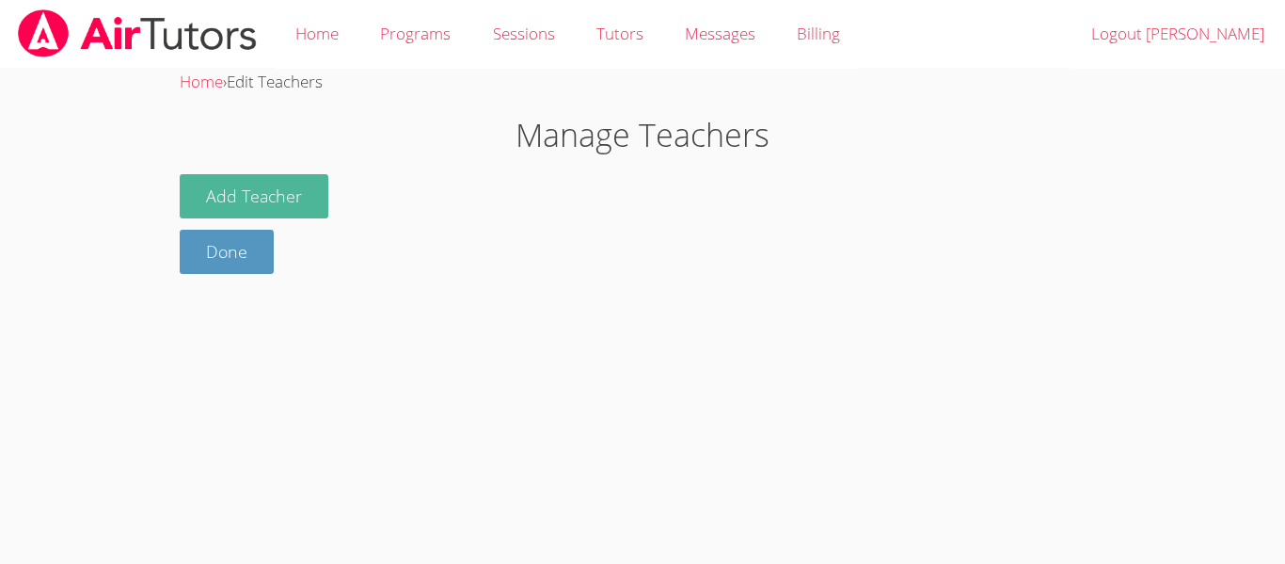
click at [209, 179] on button "Add Teacher" at bounding box center [254, 196] width 149 height 44
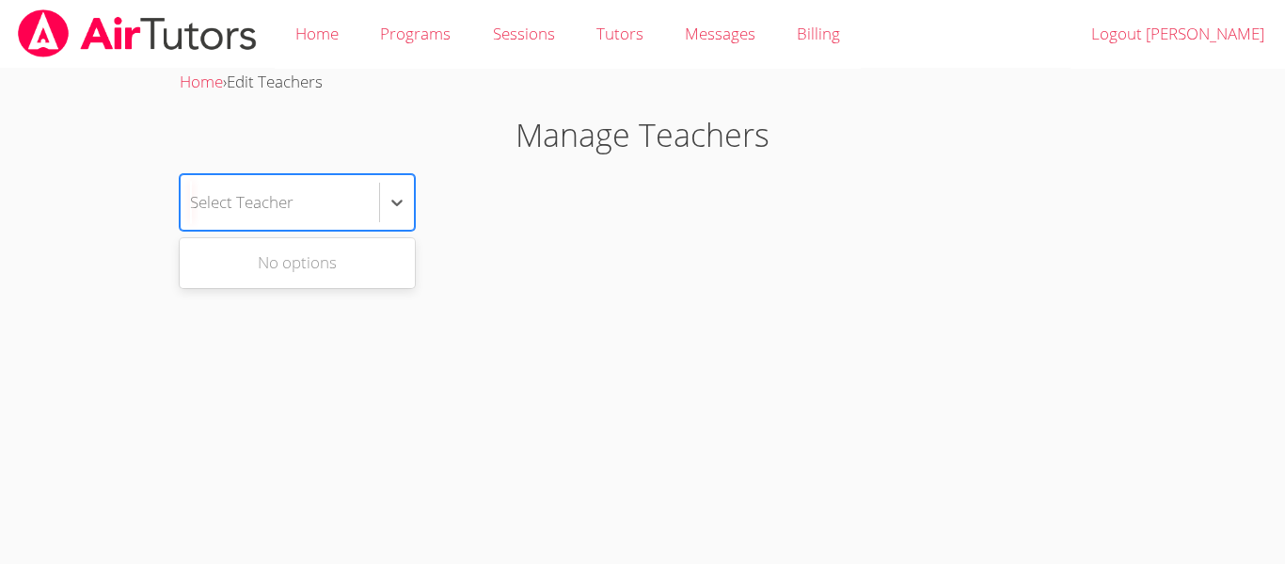
type input "L"
type input "383883888784"
click at [309, 39] on link "Home" at bounding box center [317, 34] width 85 height 69
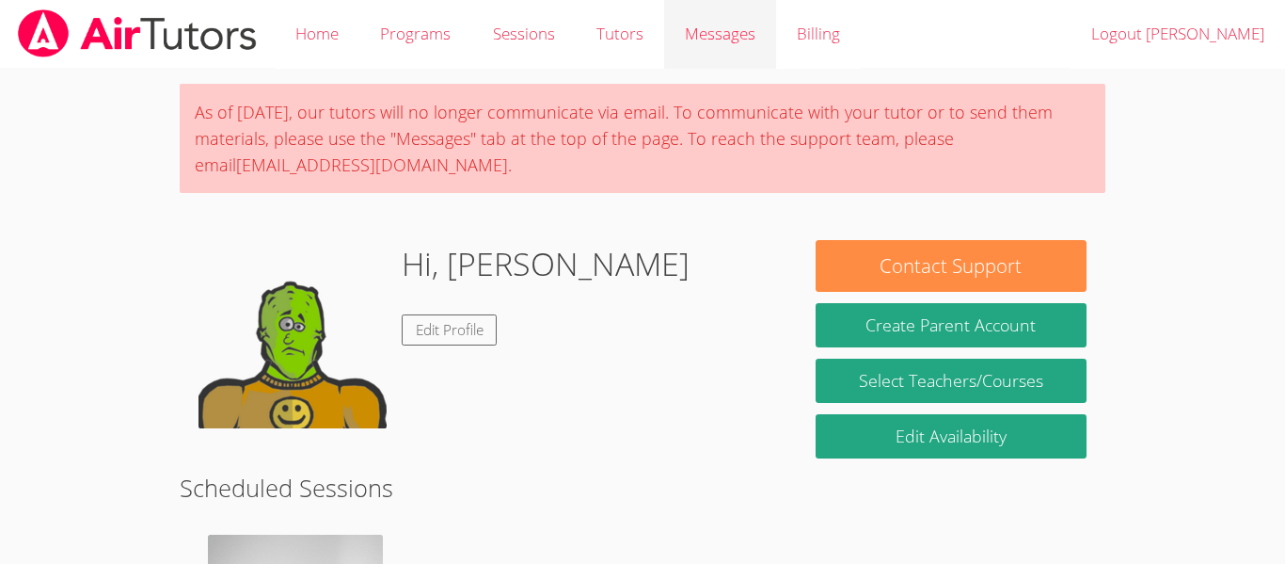
click at [729, 54] on link "Messages" at bounding box center [720, 34] width 112 height 69
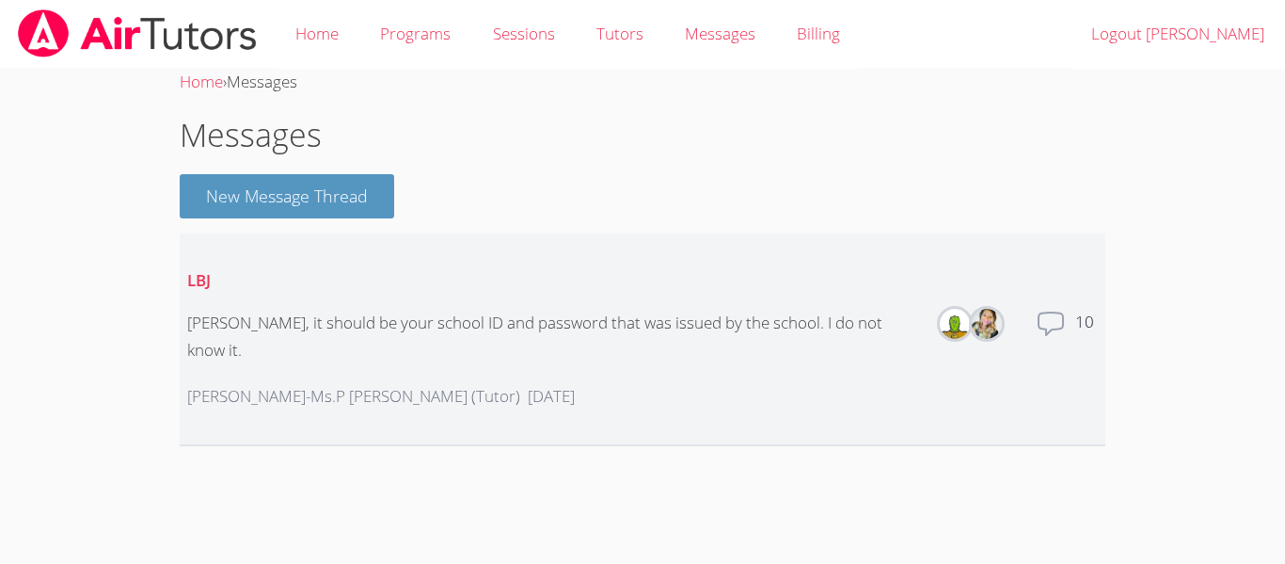
click at [258, 317] on div "Abraham, it should be your school ID and password that was issued by the school…" at bounding box center [553, 337] width 732 height 55
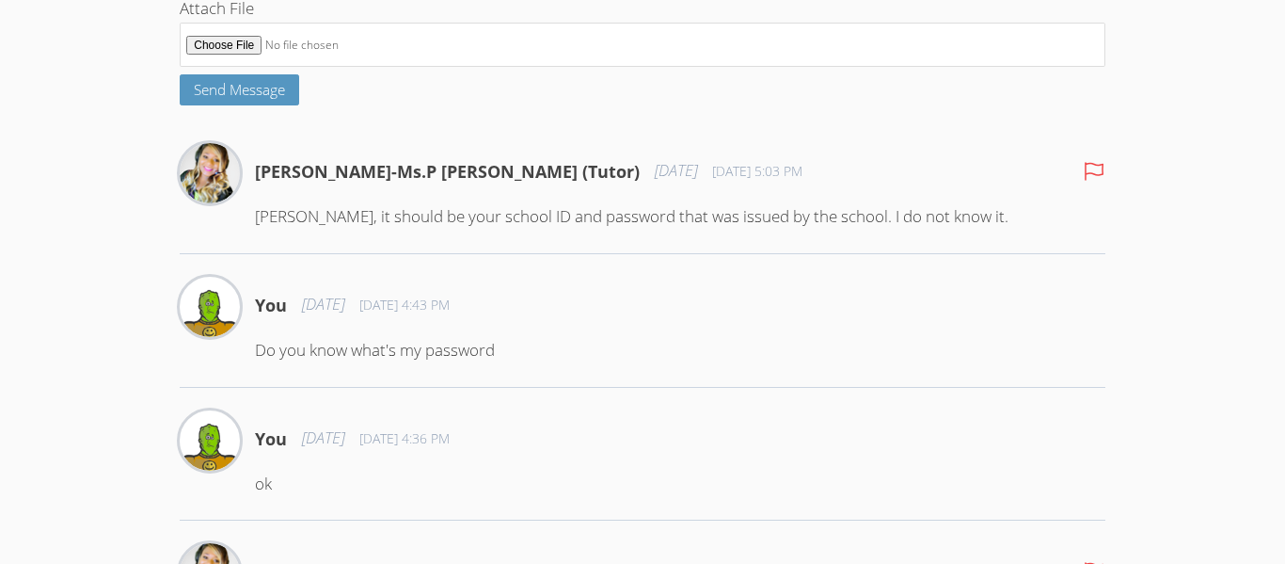
scroll to position [504, 0]
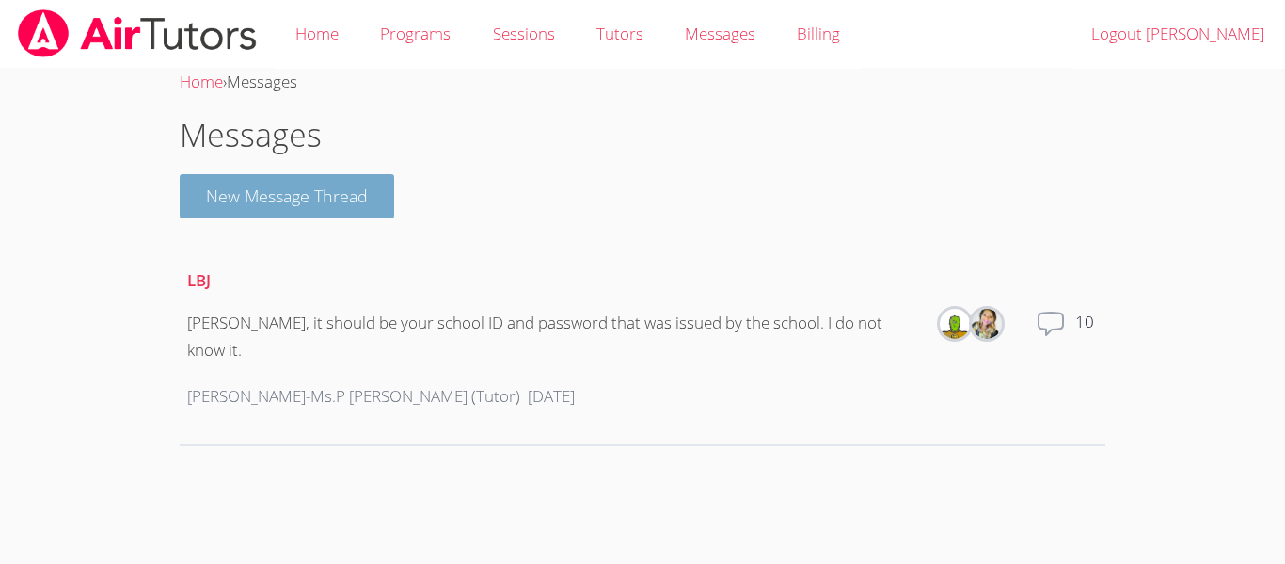
click at [217, 187] on button "New Message Thread" at bounding box center [287, 196] width 215 height 44
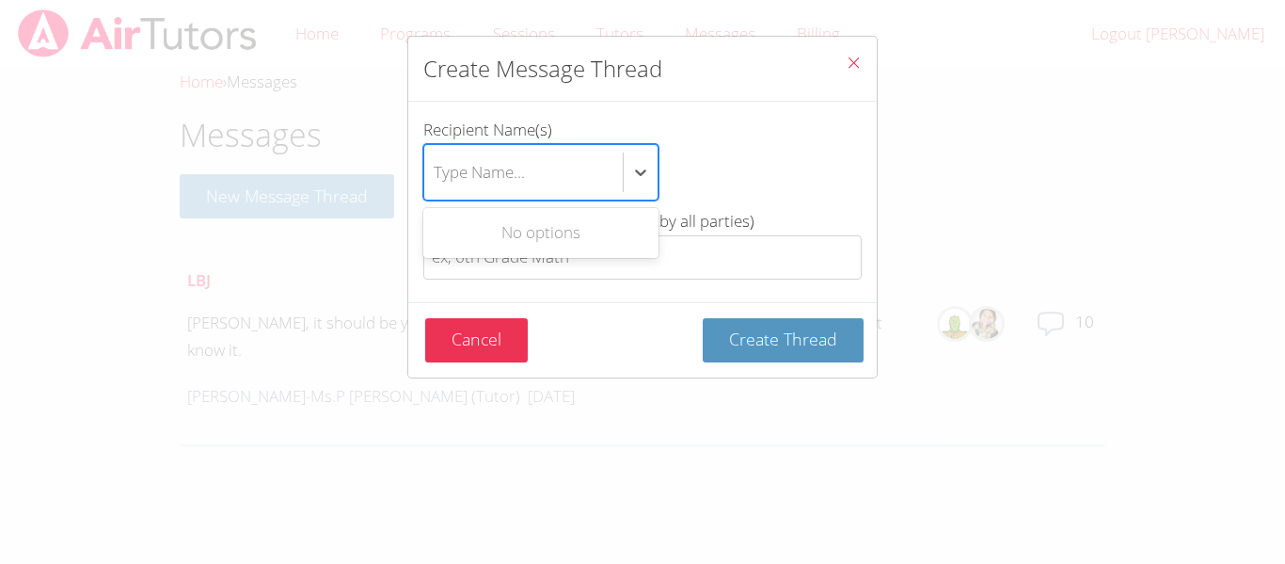
type input "M"
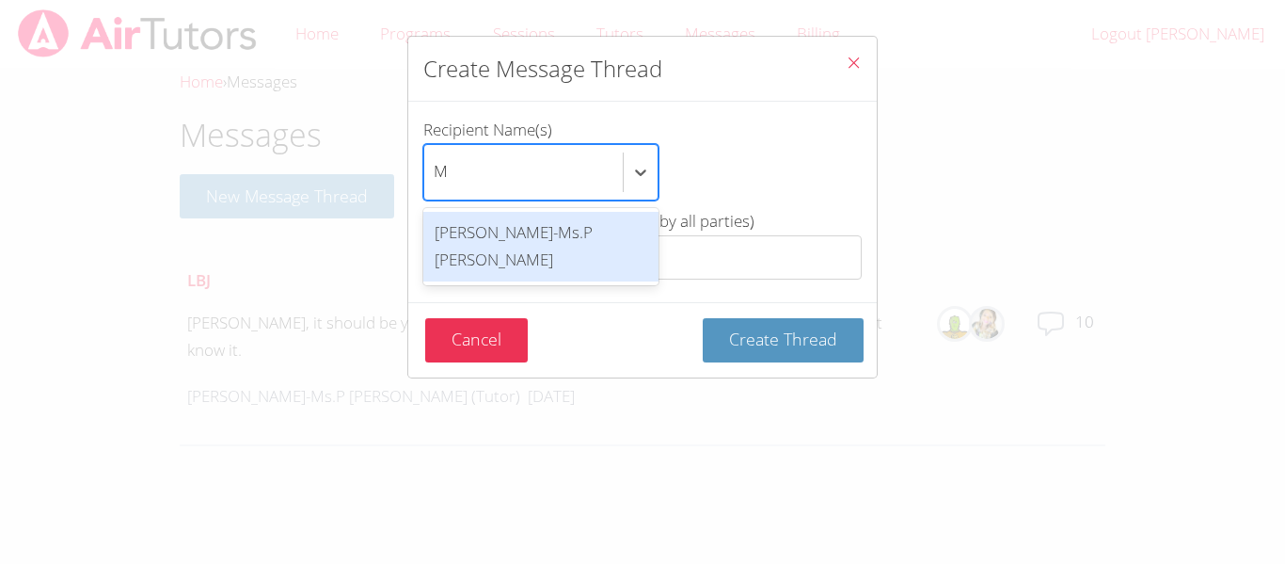
type input "Ms"
click at [619, 246] on div "[PERSON_NAME]-Ms.P [PERSON_NAME]" at bounding box center [540, 247] width 235 height 70
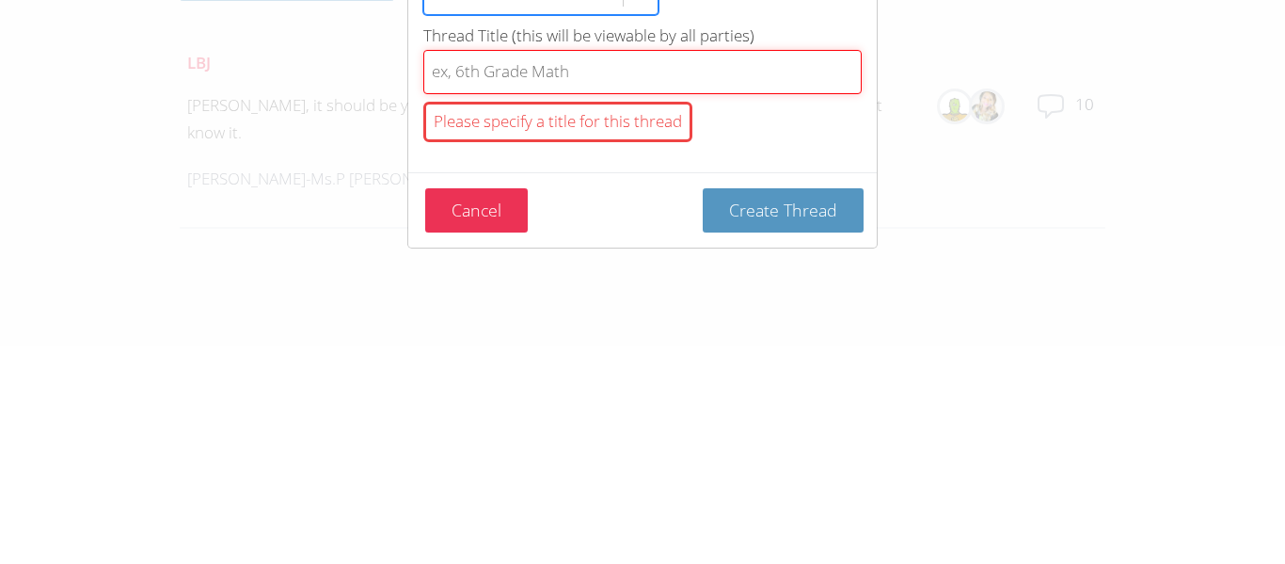
click at [822, 289] on input "Thread Title (this will be viewable by all parties) Please specify a title for …" at bounding box center [642, 289] width 439 height 44
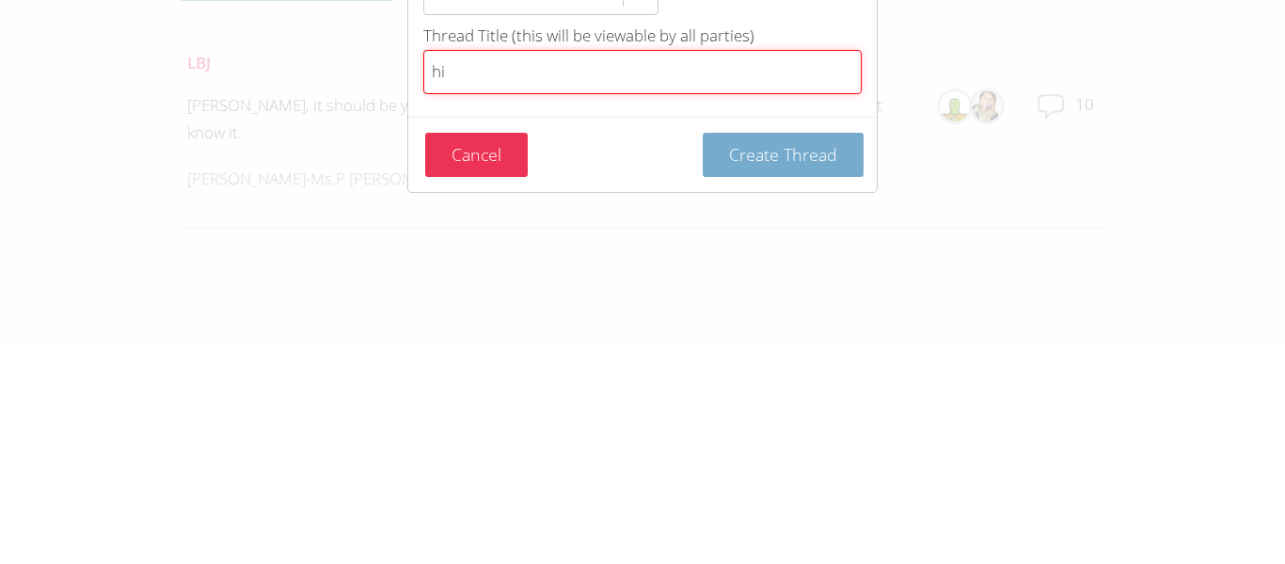
type input "hi"
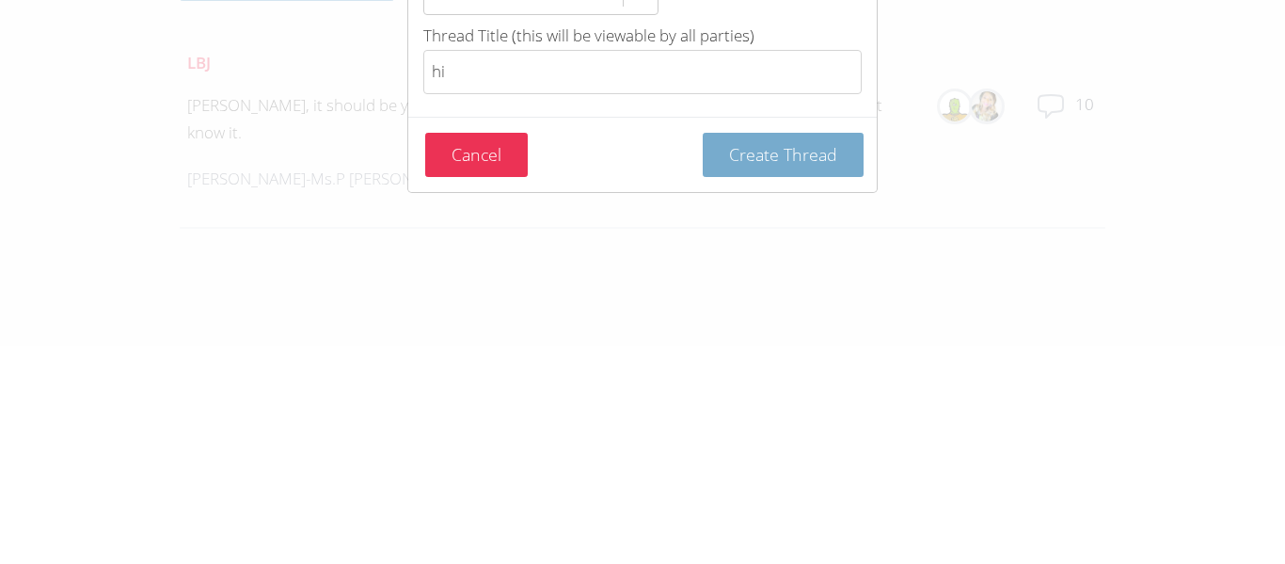
click at [805, 372] on span "Create Thread" at bounding box center [783, 371] width 108 height 23
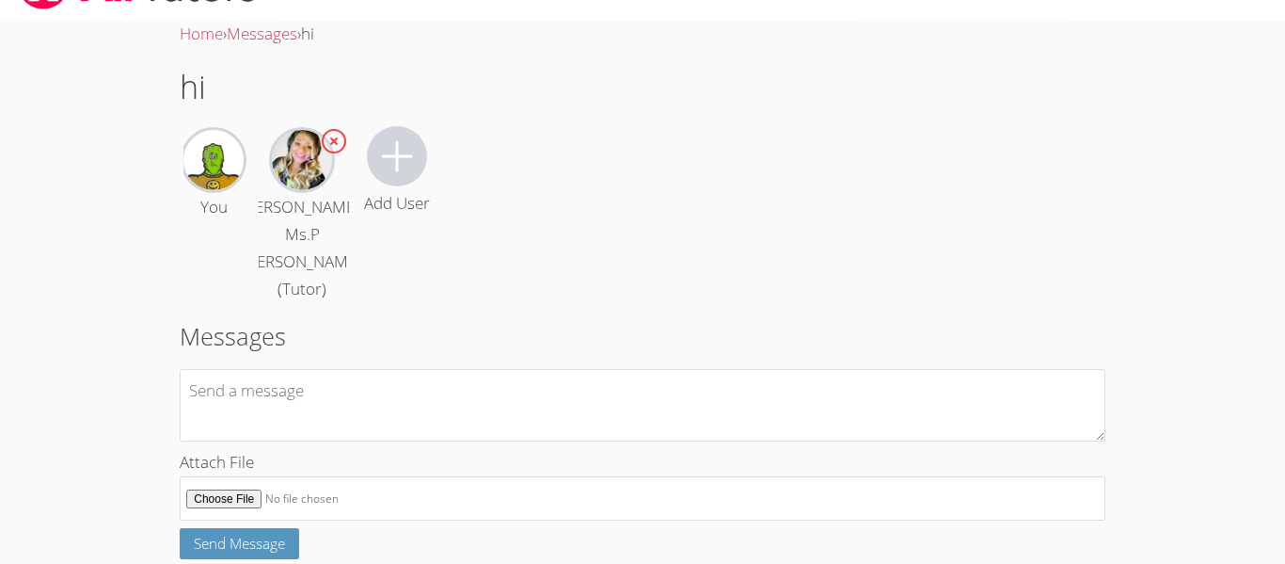
scroll to position [110, 0]
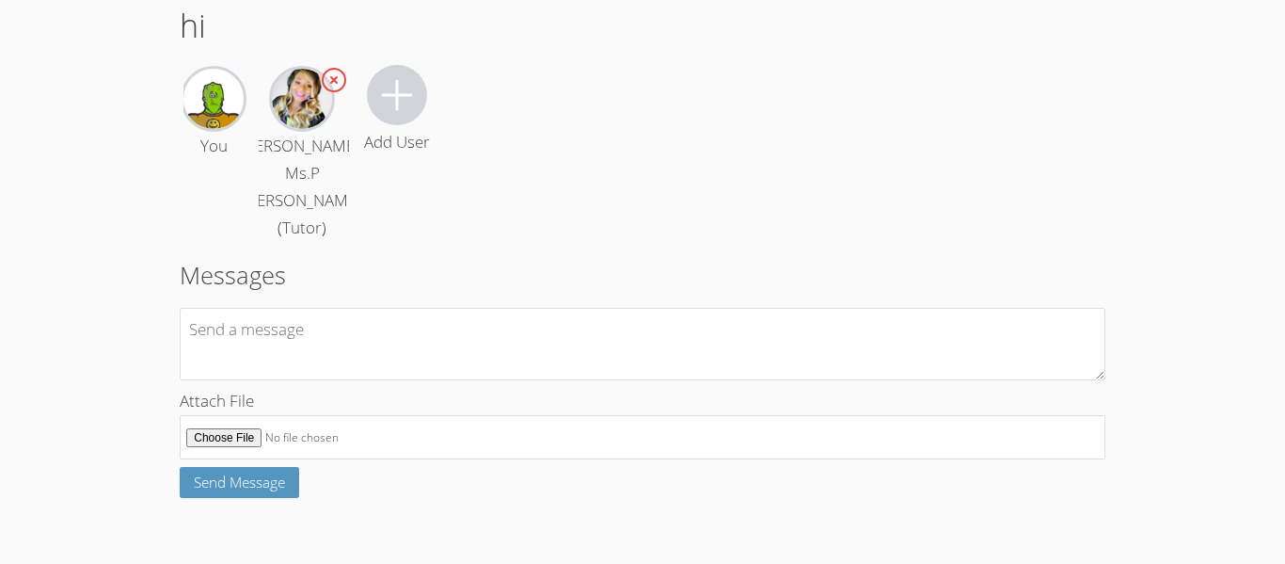
click at [395, 88] on icon at bounding box center [397, 94] width 45 height 45
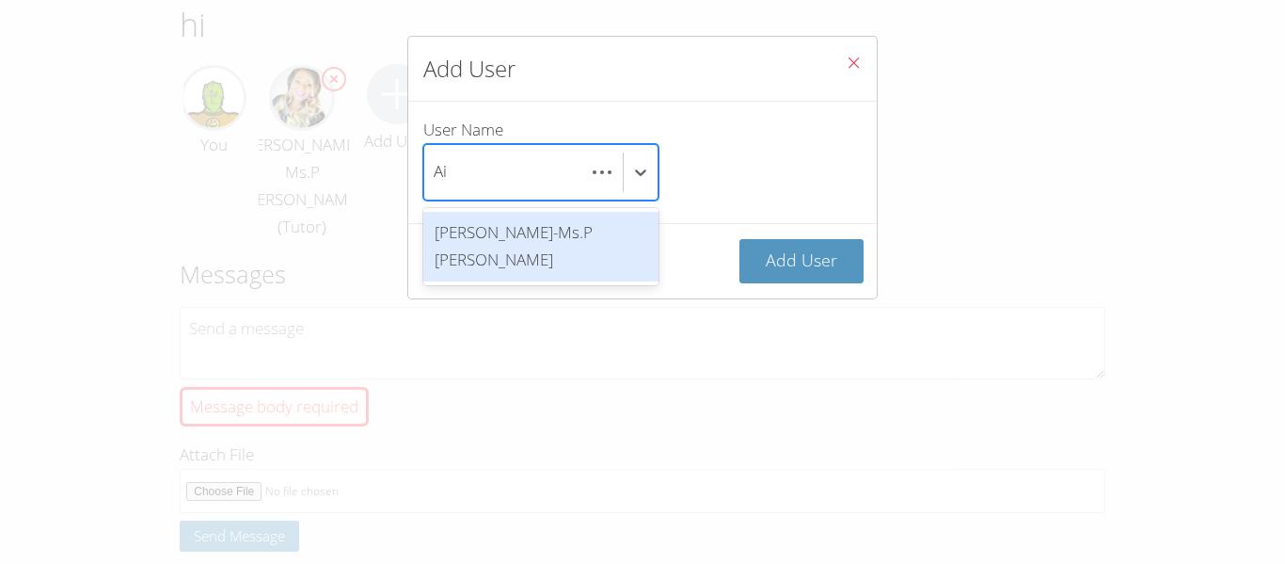
scroll to position [0, 0]
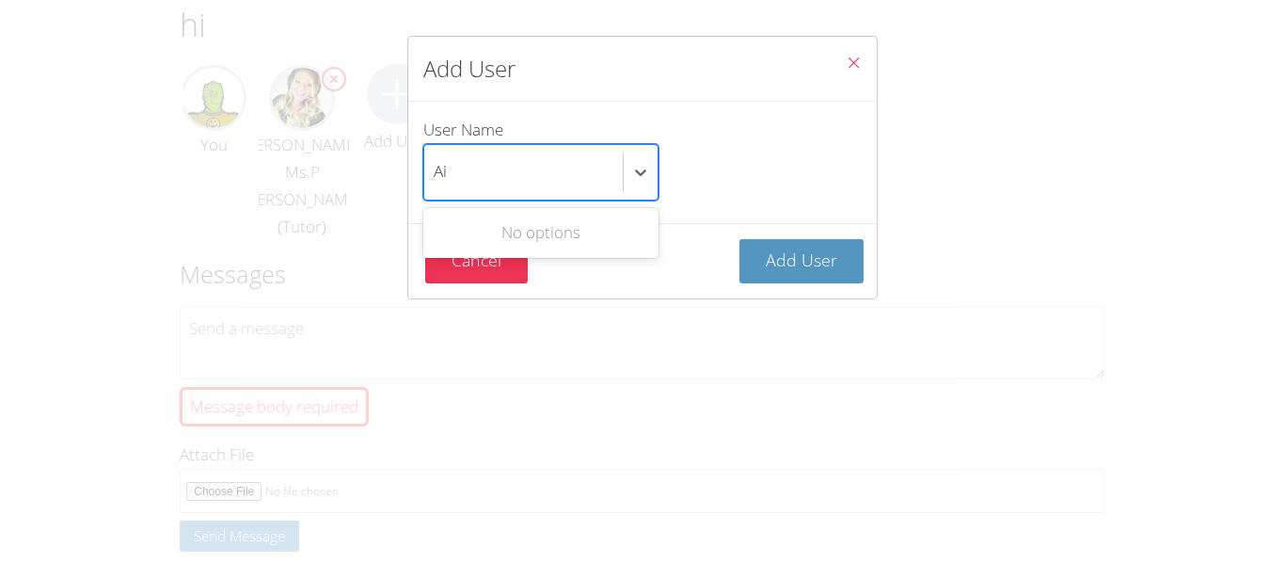
type input "A"
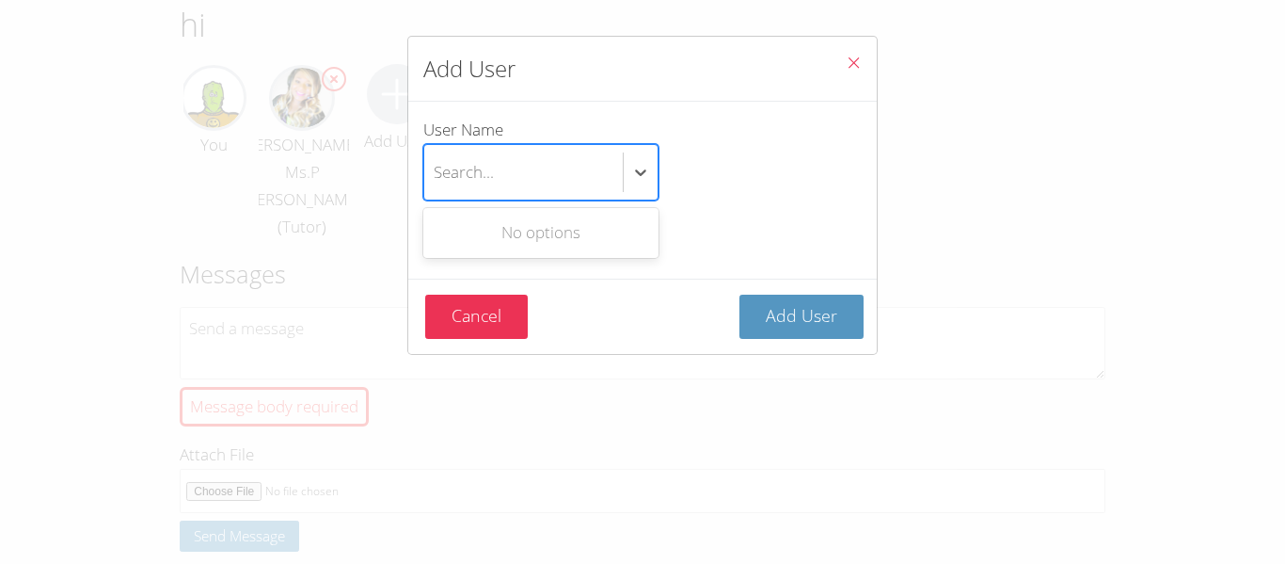
type input "o"
type input "l"
type input "e"
type input "2"
type input "q"
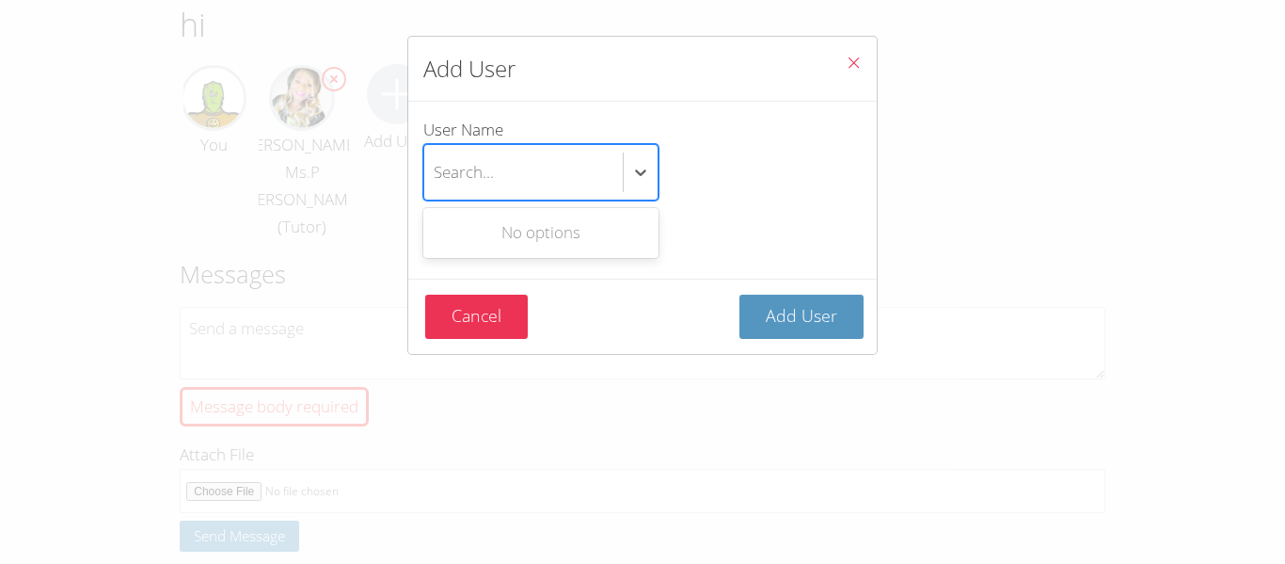
type input "w"
type input "e"
type input "r"
type input "t"
type input "y"
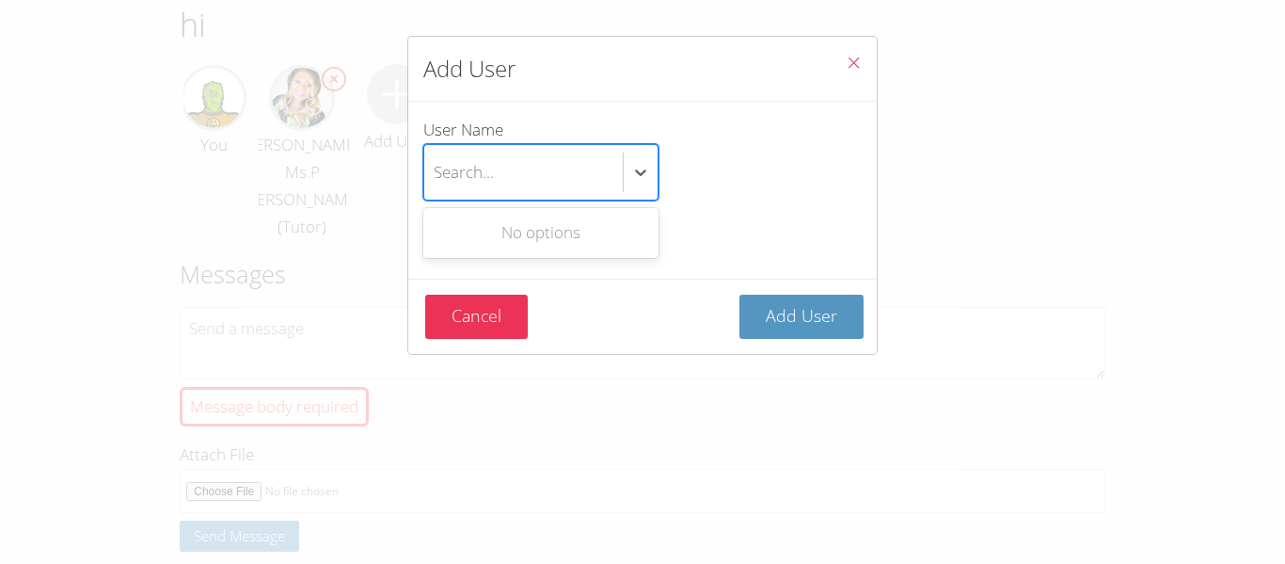
type input "u"
type input "i"
type input "o"
type input "p"
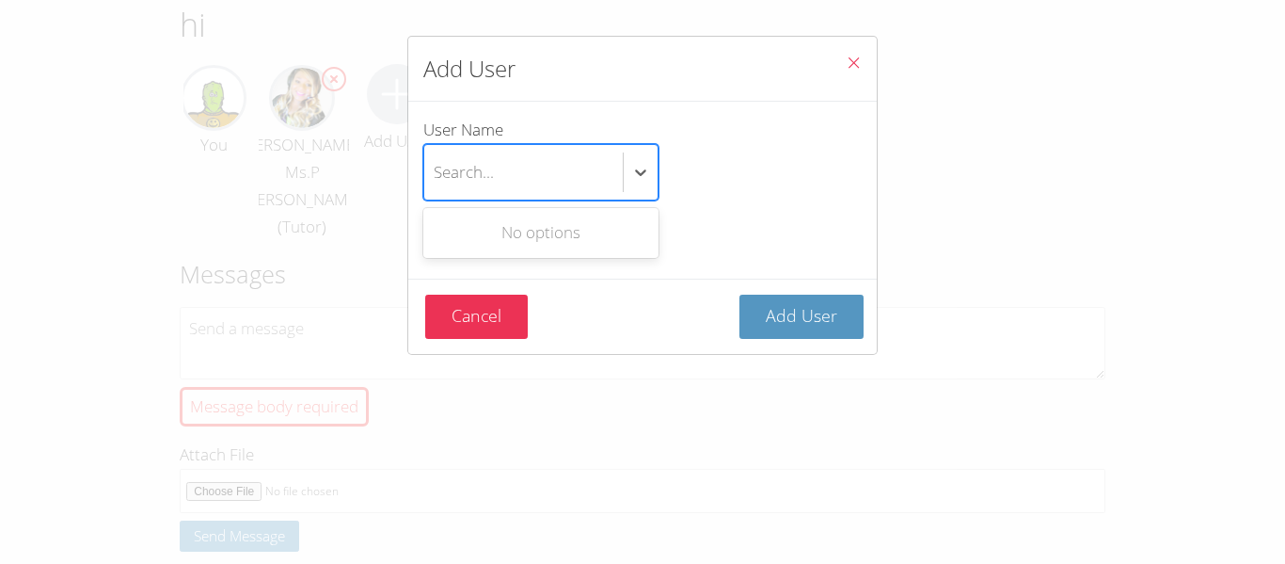
type input "["
type input "p"
type input "h"
type input "q"
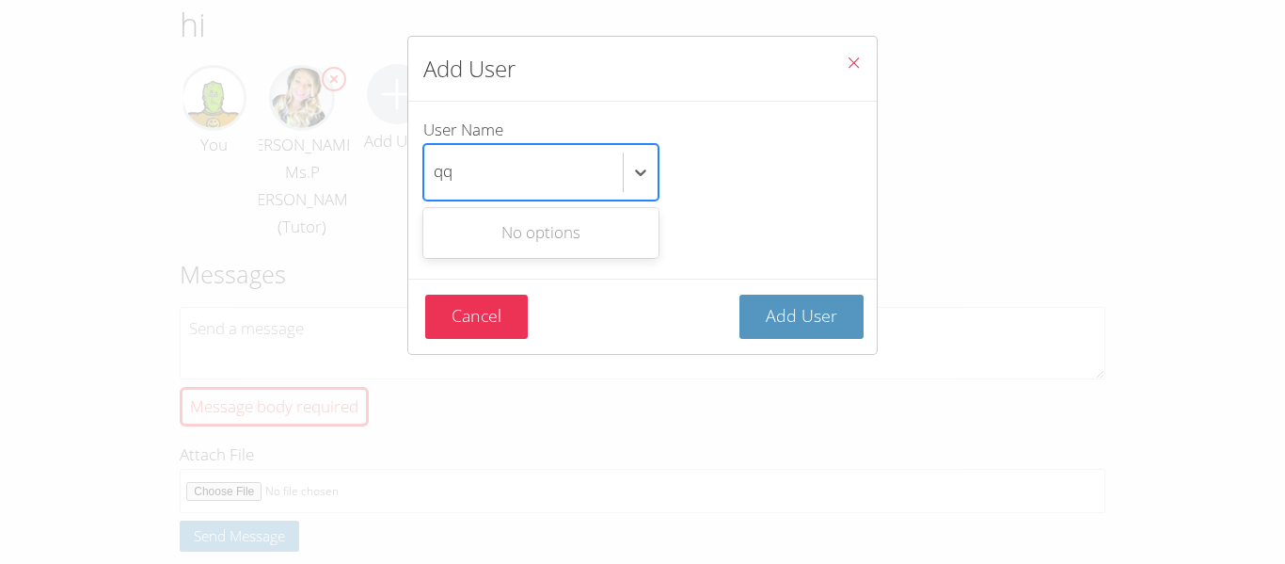
type input "q"
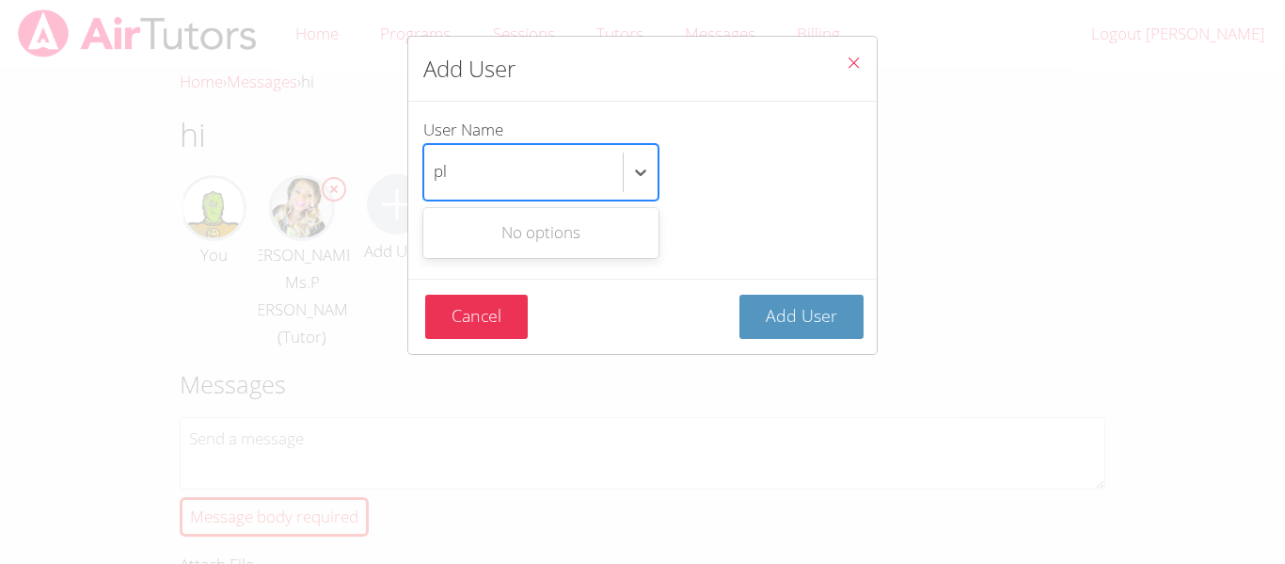
type input "p"
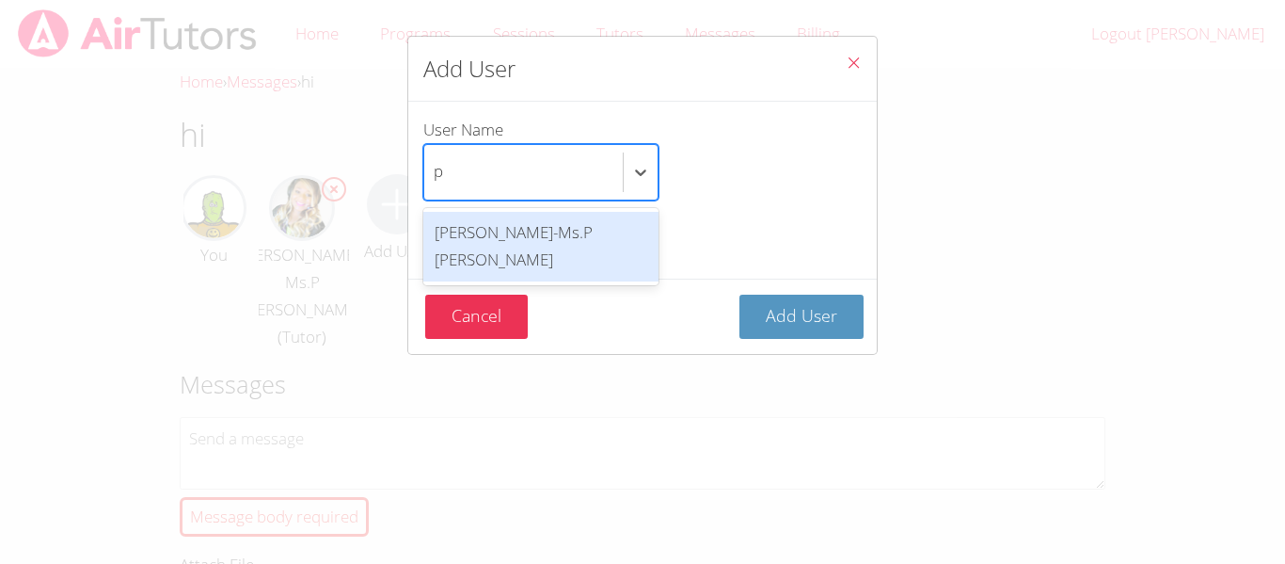
click at [462, 246] on div "[PERSON_NAME]-Ms.P [PERSON_NAME]" at bounding box center [540, 247] width 235 height 70
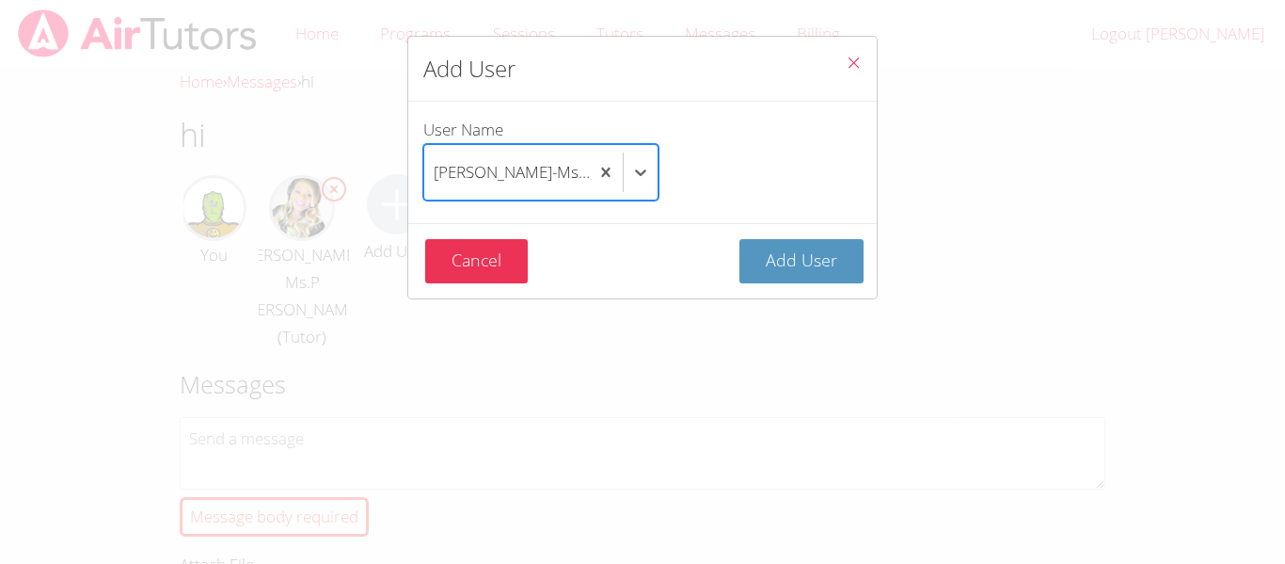
click at [836, 223] on div "Cancel Add User" at bounding box center [642, 260] width 469 height 75
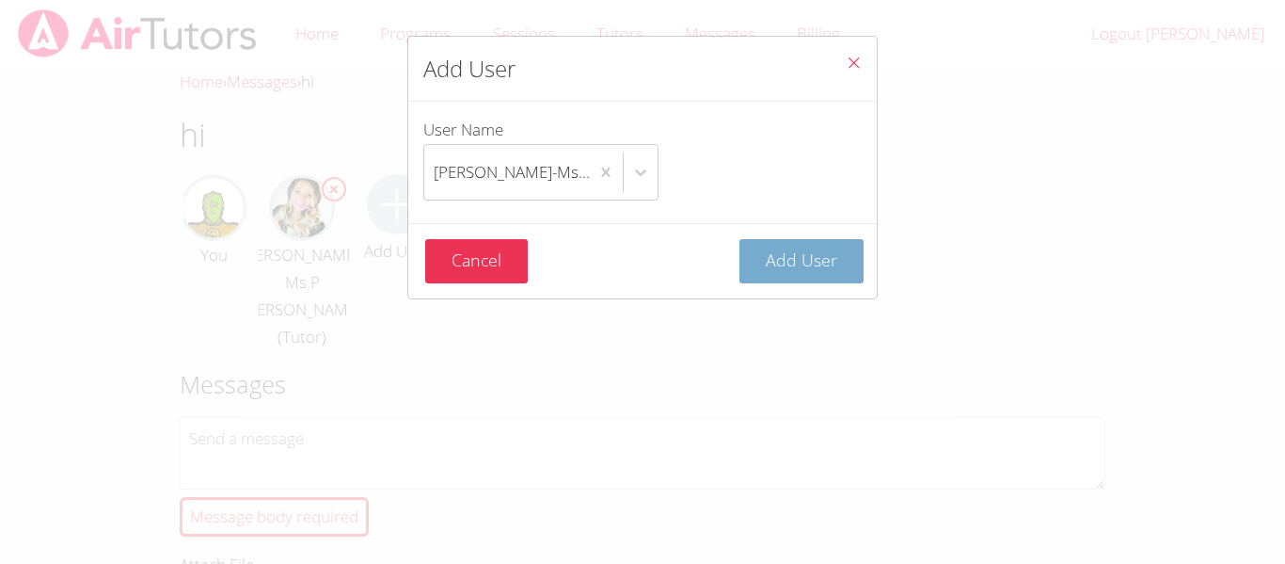
click at [785, 281] on button "Add User" at bounding box center [802, 261] width 124 height 44
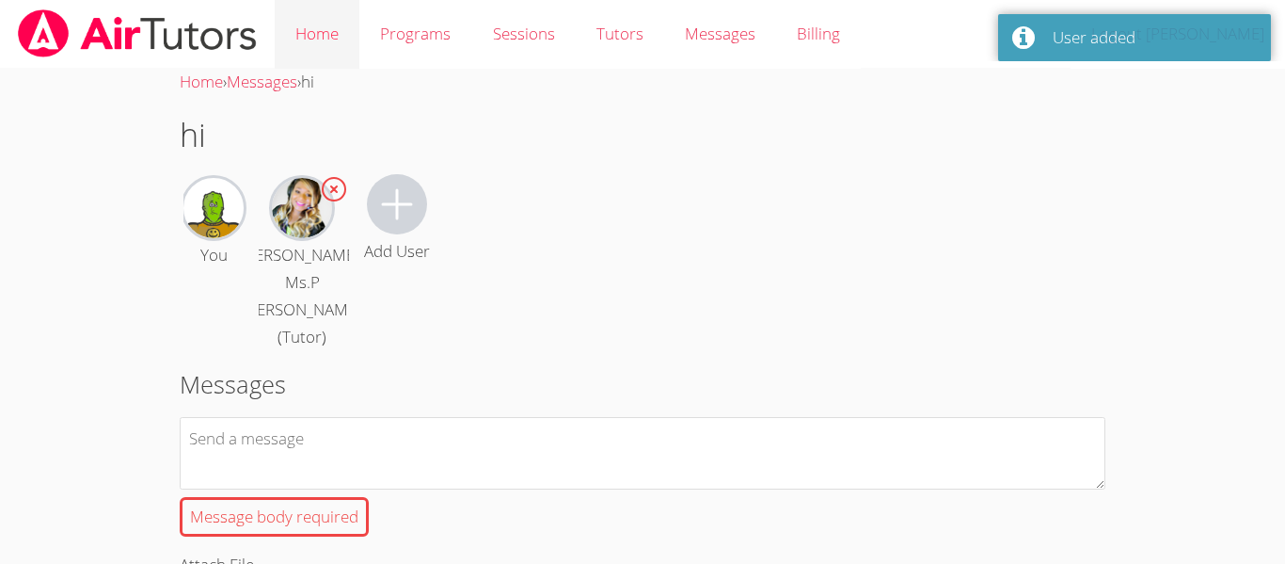
click at [328, 43] on link "Home" at bounding box center [317, 34] width 85 height 69
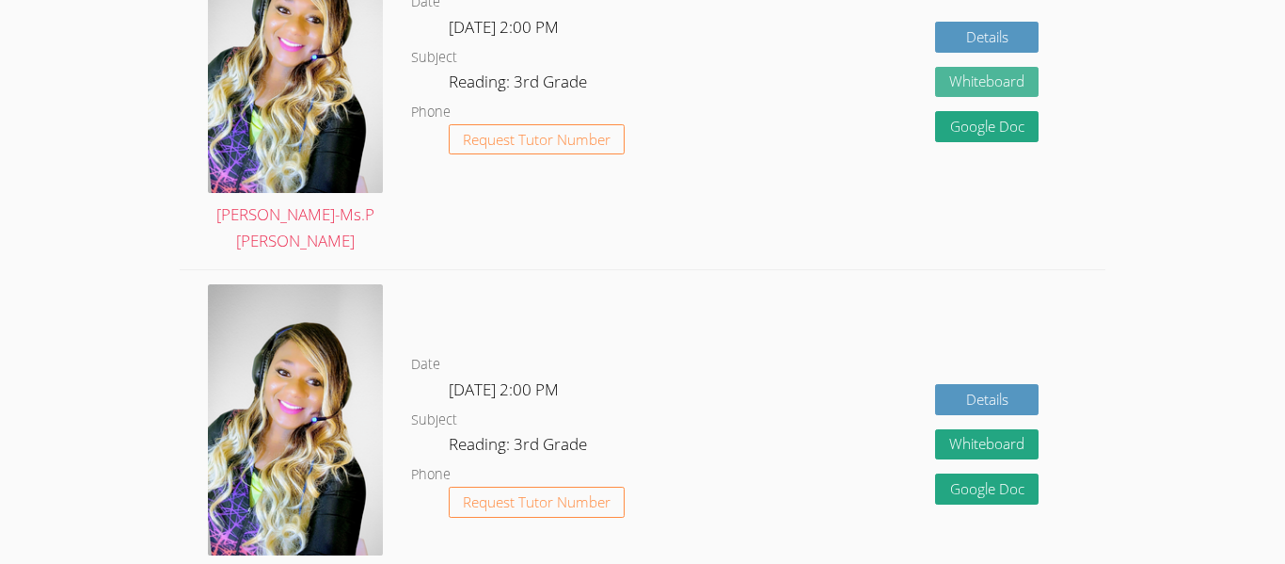
click at [1020, 67] on button "Whiteboard" at bounding box center [987, 82] width 104 height 31
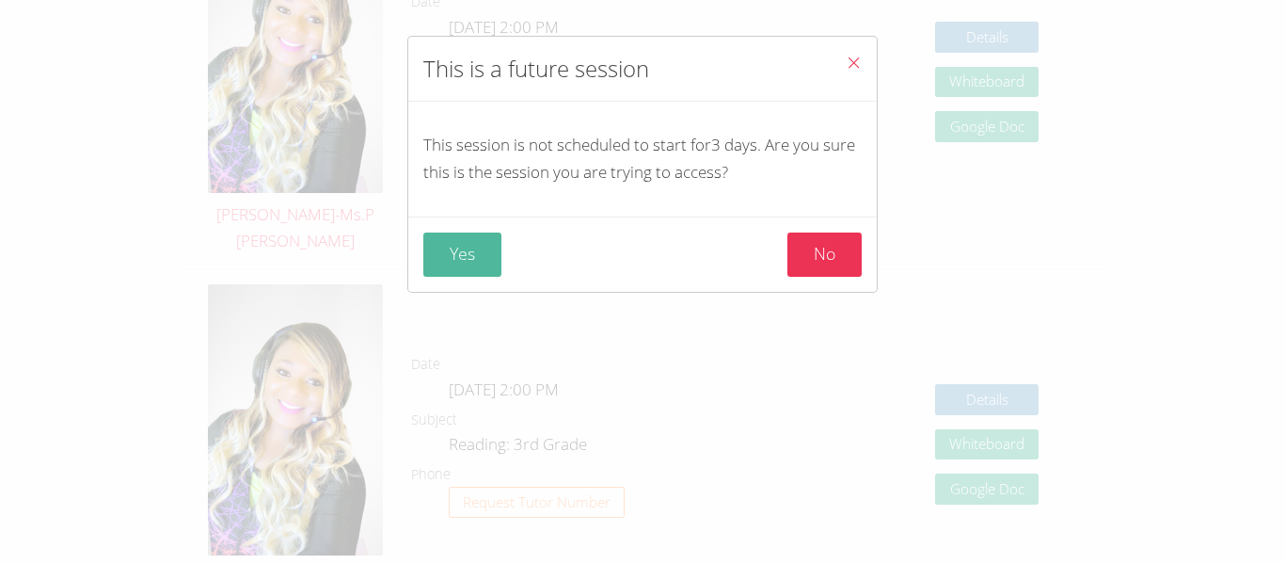
click at [457, 273] on button "Yes" at bounding box center [462, 254] width 78 height 44
